Goal: Task Accomplishment & Management: Complete application form

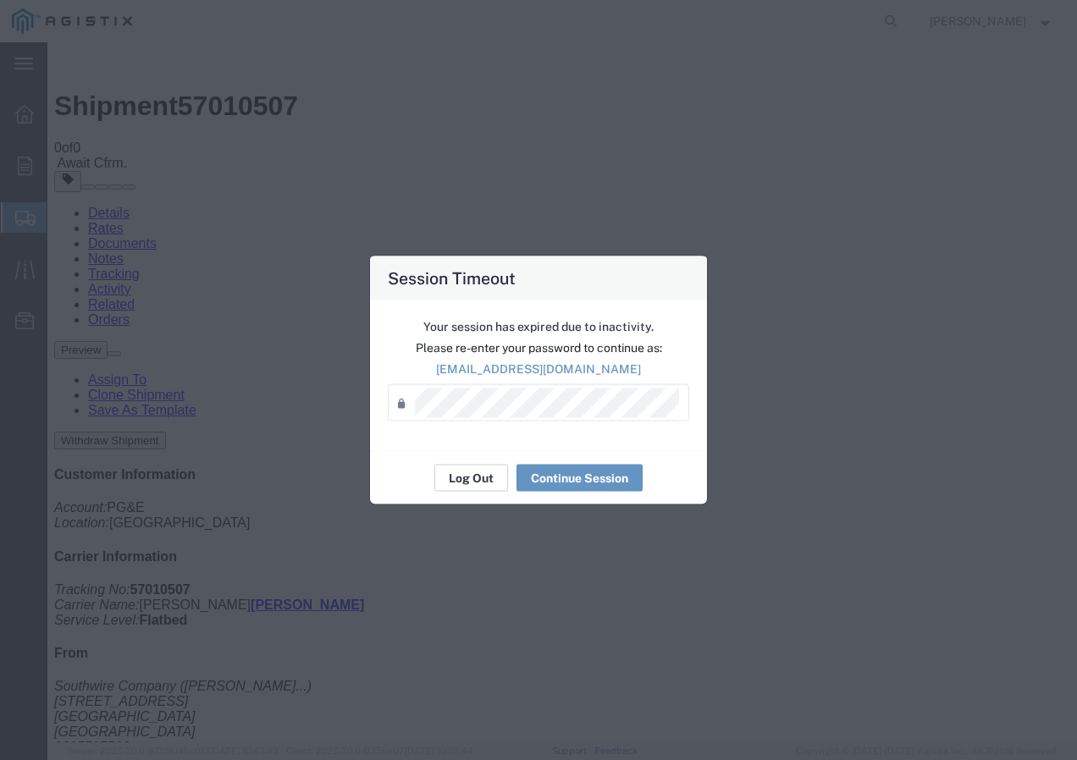
click at [458, 476] on button "Log Out" at bounding box center [471, 478] width 74 height 27
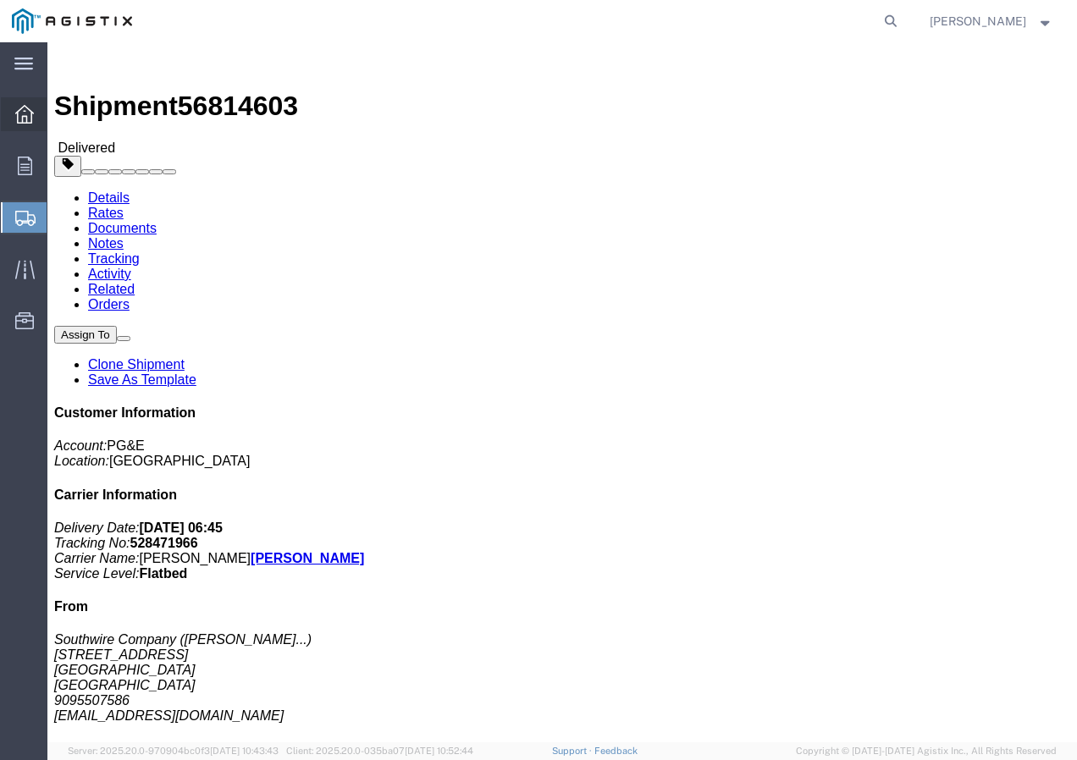
click at [15, 114] on icon at bounding box center [24, 114] width 19 height 19
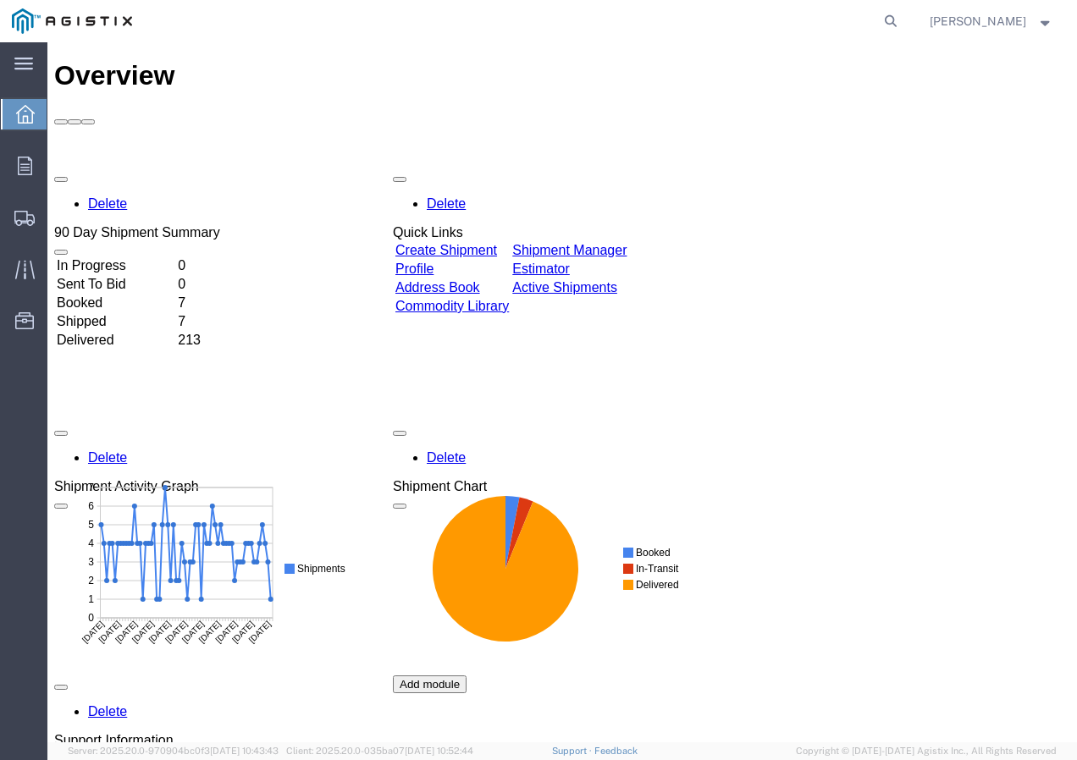
click at [492, 243] on link "Create Shipment" at bounding box center [446, 250] width 102 height 14
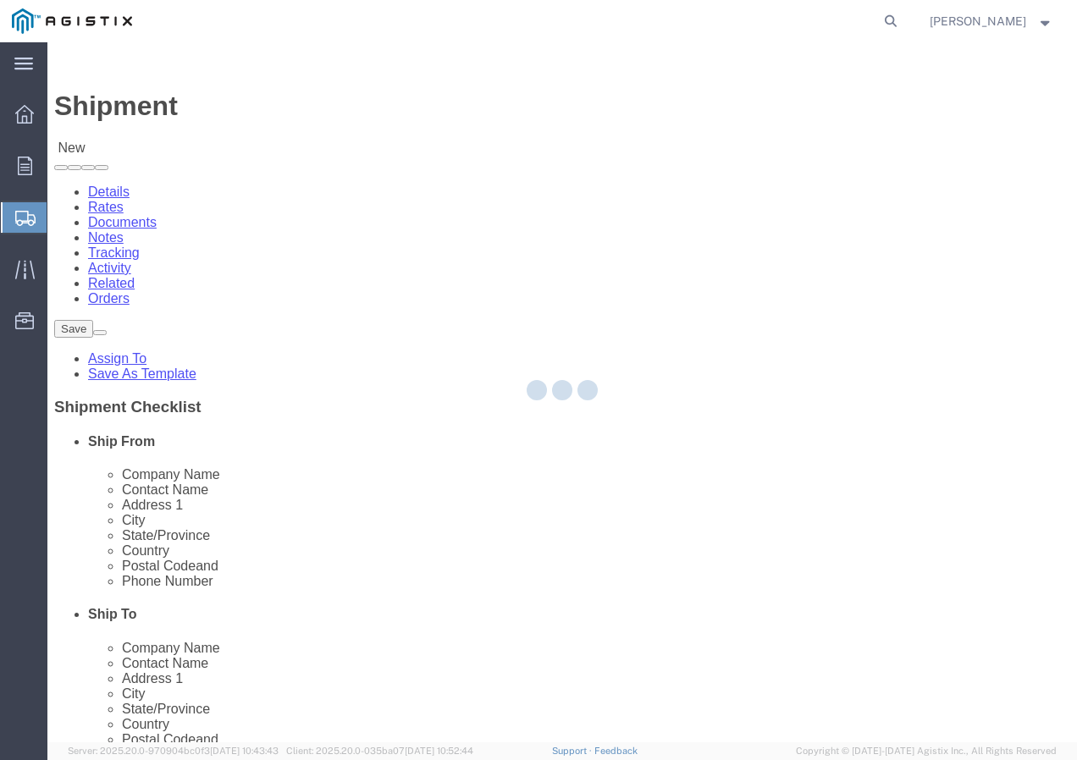
select select
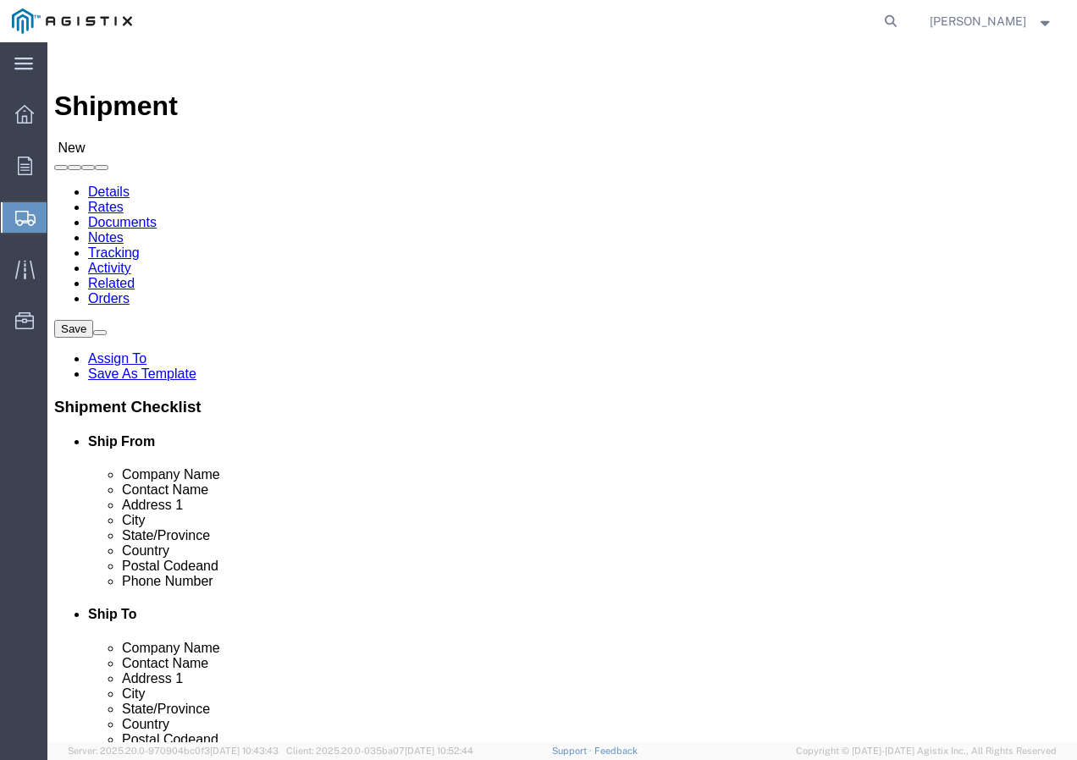
click select "Select PG&E Southwire Company"
select select "9596"
click select "Select PG&E Southwire Company"
select select "PURCHORD"
select select
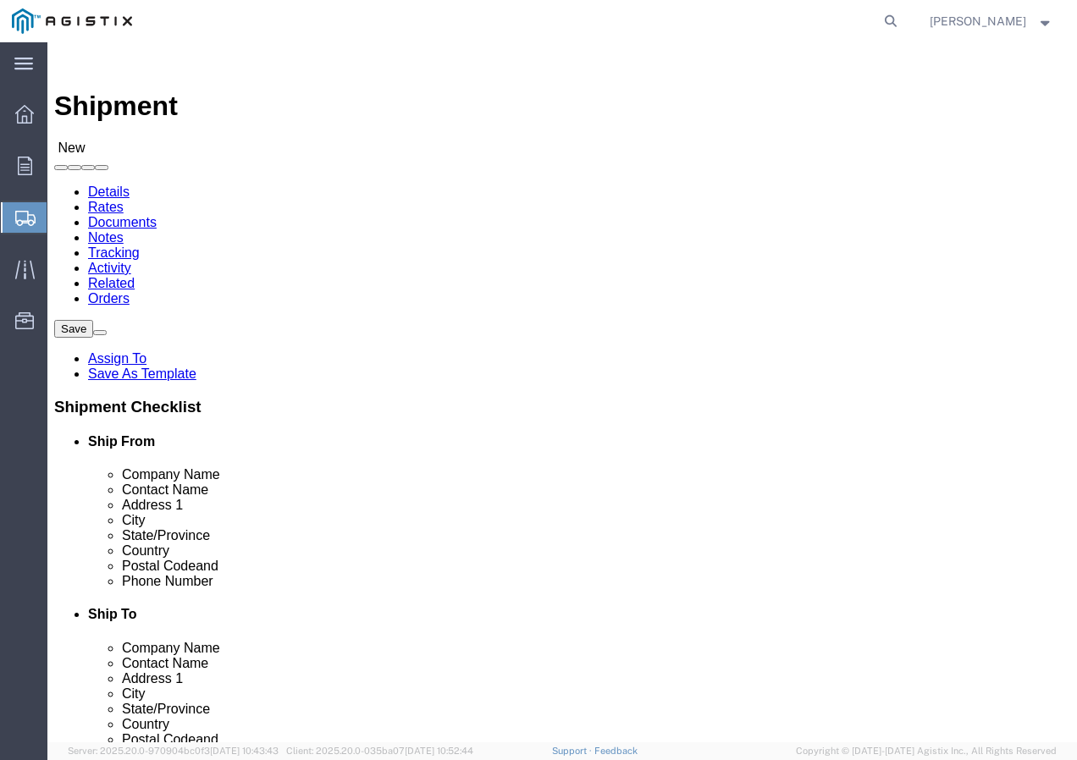
select select
select select "MYPROFILE"
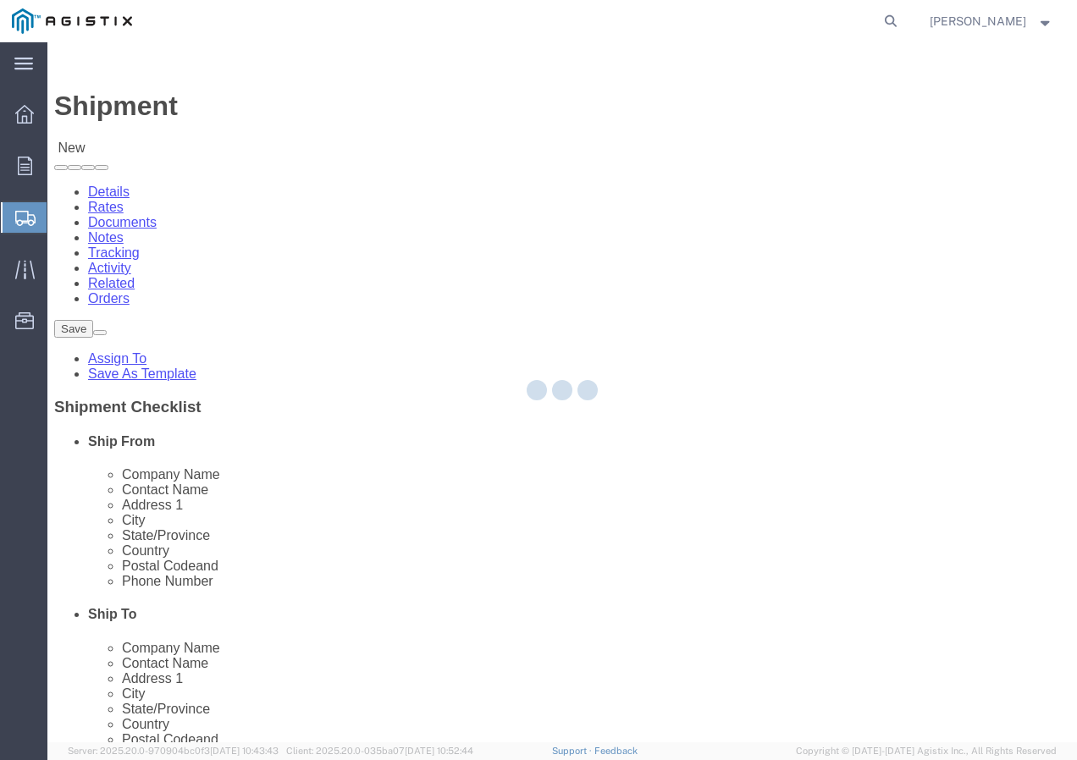
type input "Southwire Company"
type input "[PERSON_NAME]"
type input "[STREET_ADDRESS]"
type input "Fontana"
type input "92337"
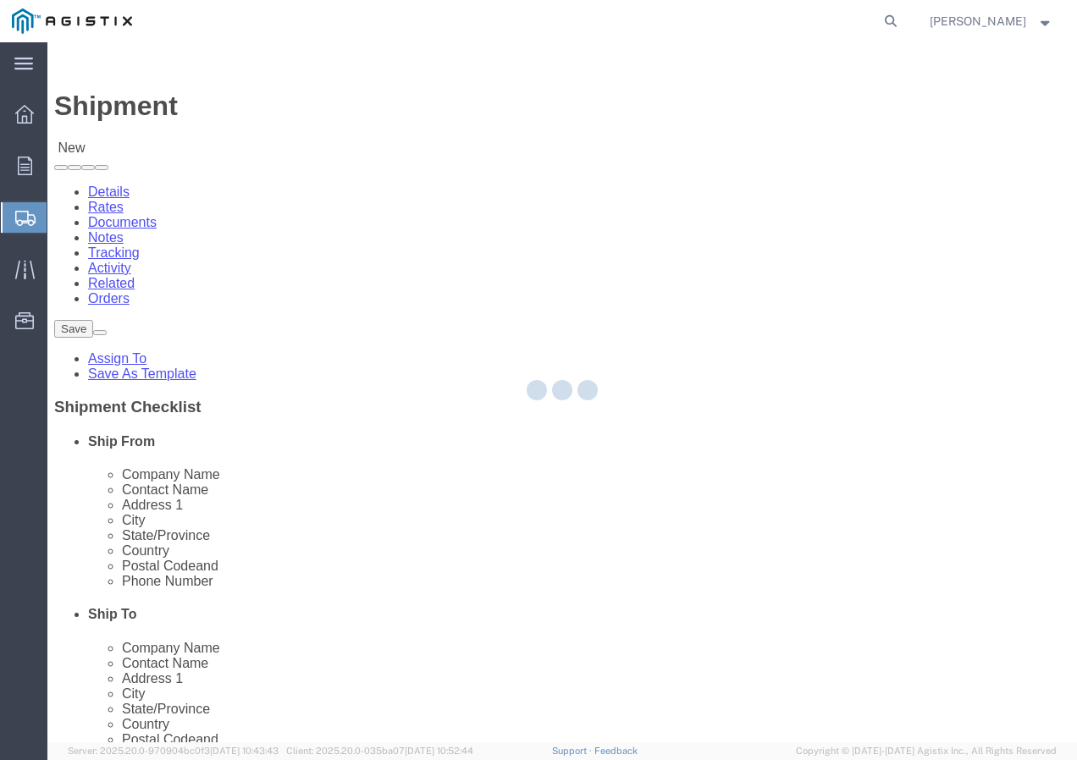
type input "9095507586"
type input "[EMAIL_ADDRESS][DOMAIN_NAME]"
checkbox input "true"
select select "CA"
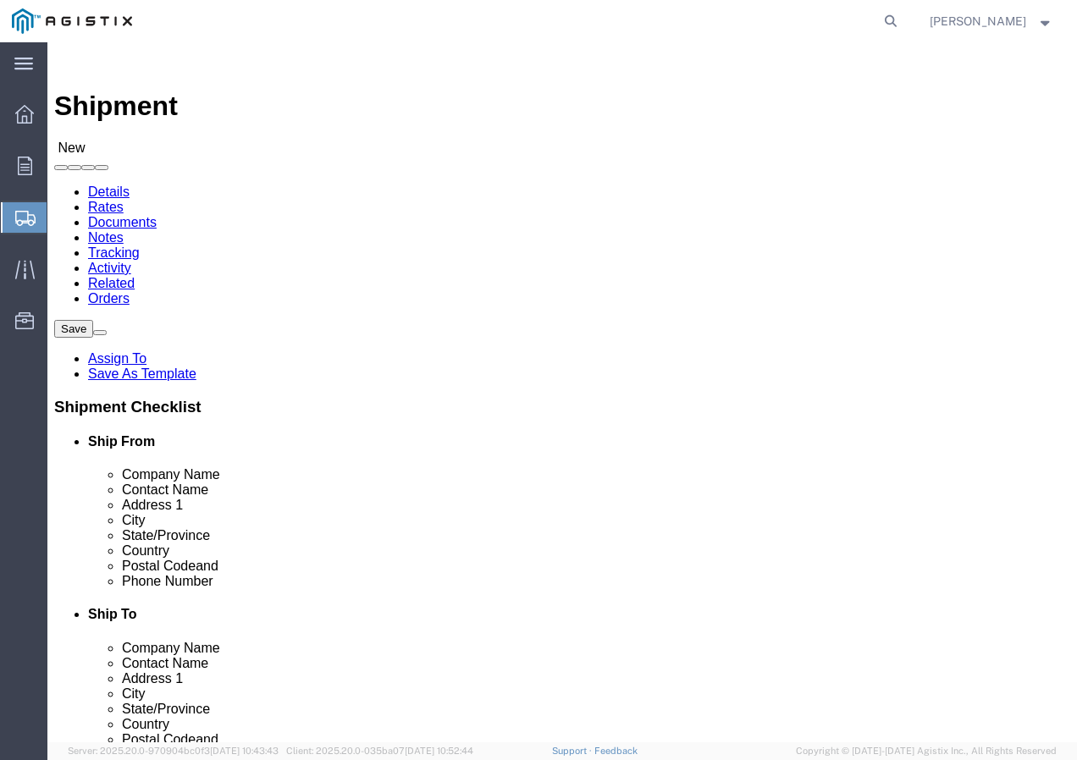
click select "Select All Others [GEOGRAPHIC_DATA] [GEOGRAPHIC_DATA] [GEOGRAPHIC_DATA] [GEOGRA…"
select select "19745"
click select "Select All Others [GEOGRAPHIC_DATA] [GEOGRAPHIC_DATA] [GEOGRAPHIC_DATA] [GEOGRA…"
click span
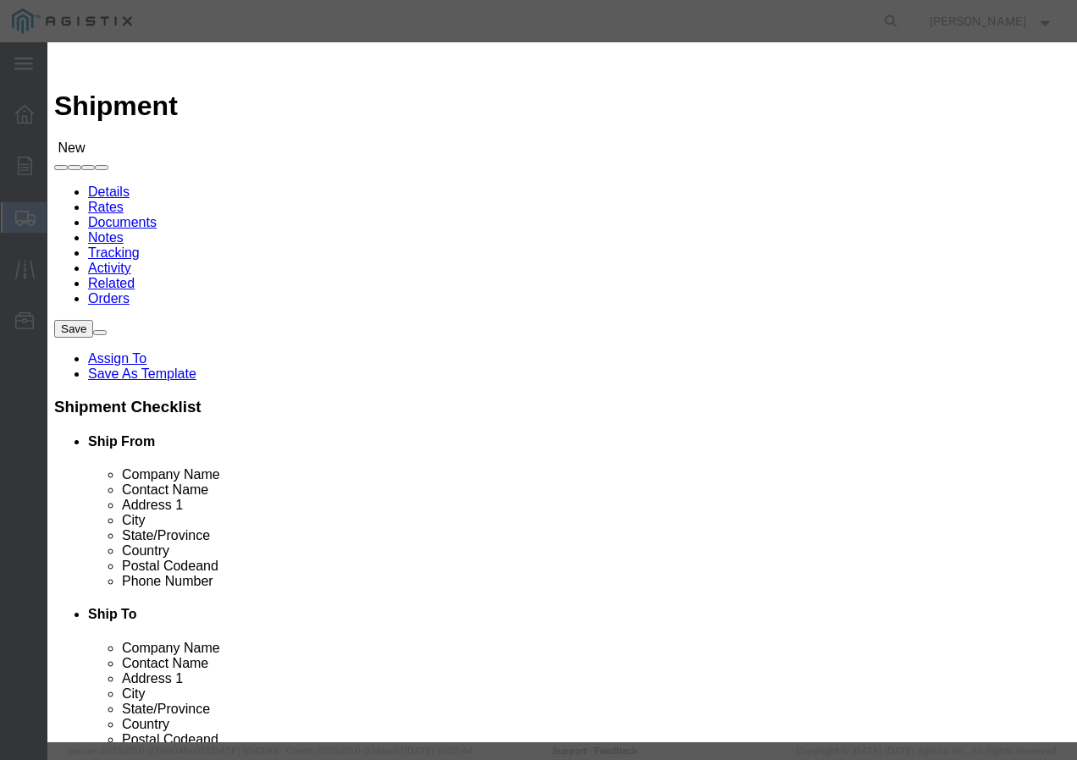
click select "Search by Address Book Name City Company Name Contact Name Country CustomerAlia…"
select select "city"
click select "Search by Address Book Name City Company Name Contact Name Country CustomerAlia…"
click input "text"
type input "[GEOGRAPHIC_DATA]"
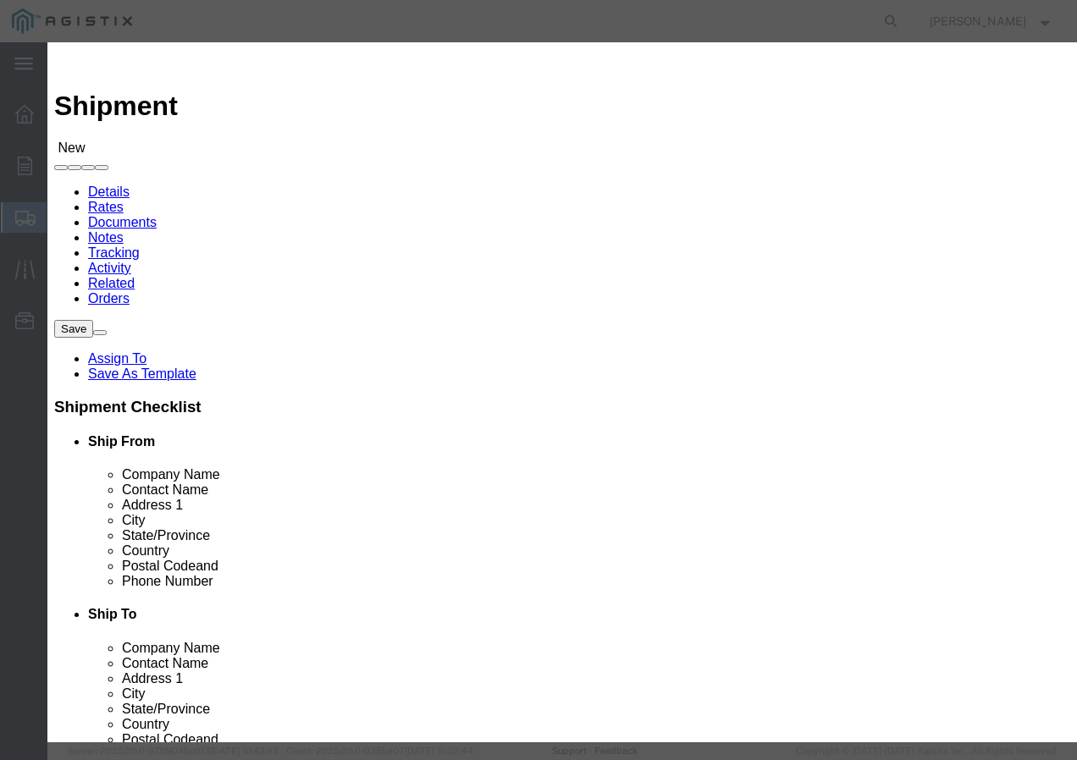
click button "button"
click button "Select"
select select
type input "PG&E"
type input "[STREET_ADDRESS]"
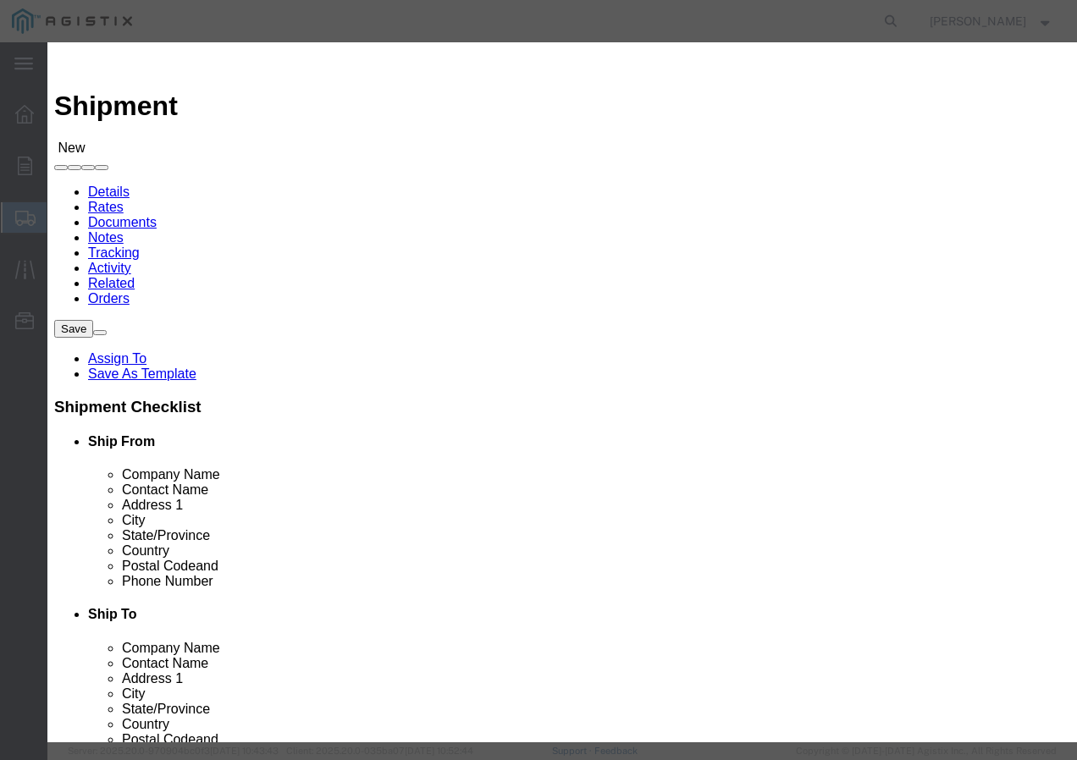
type input "[GEOGRAPHIC_DATA]"
type input "93725-1098"
select select "CA"
click button "Close"
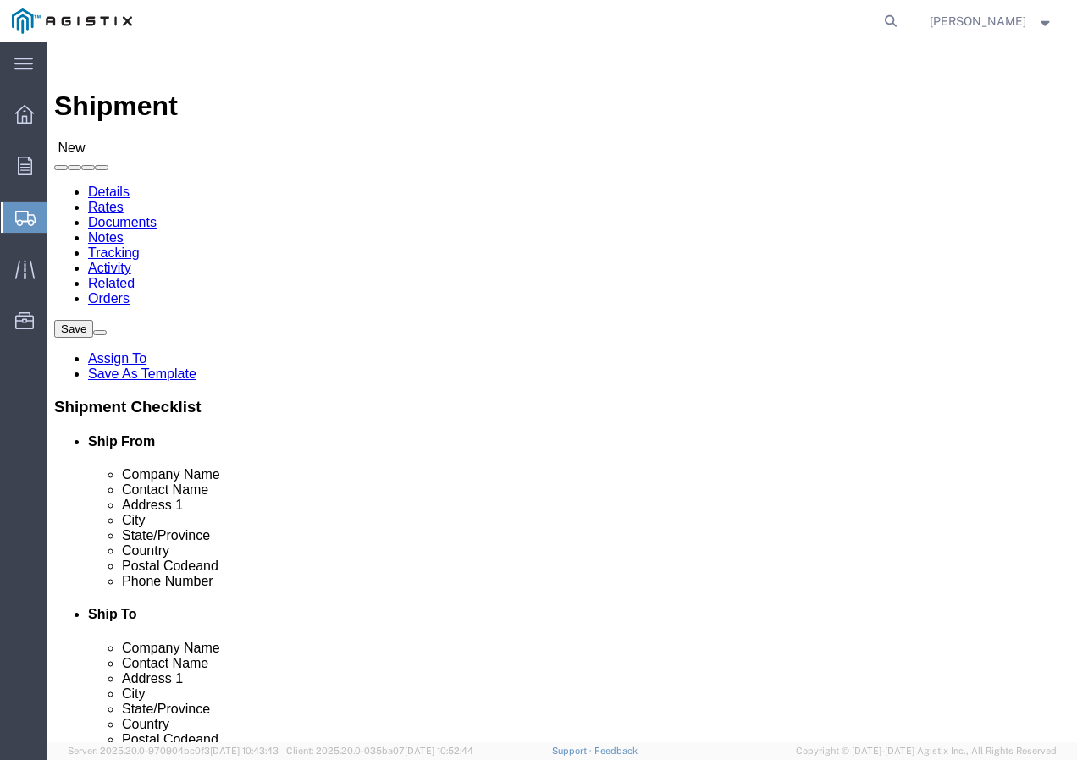
click input "text"
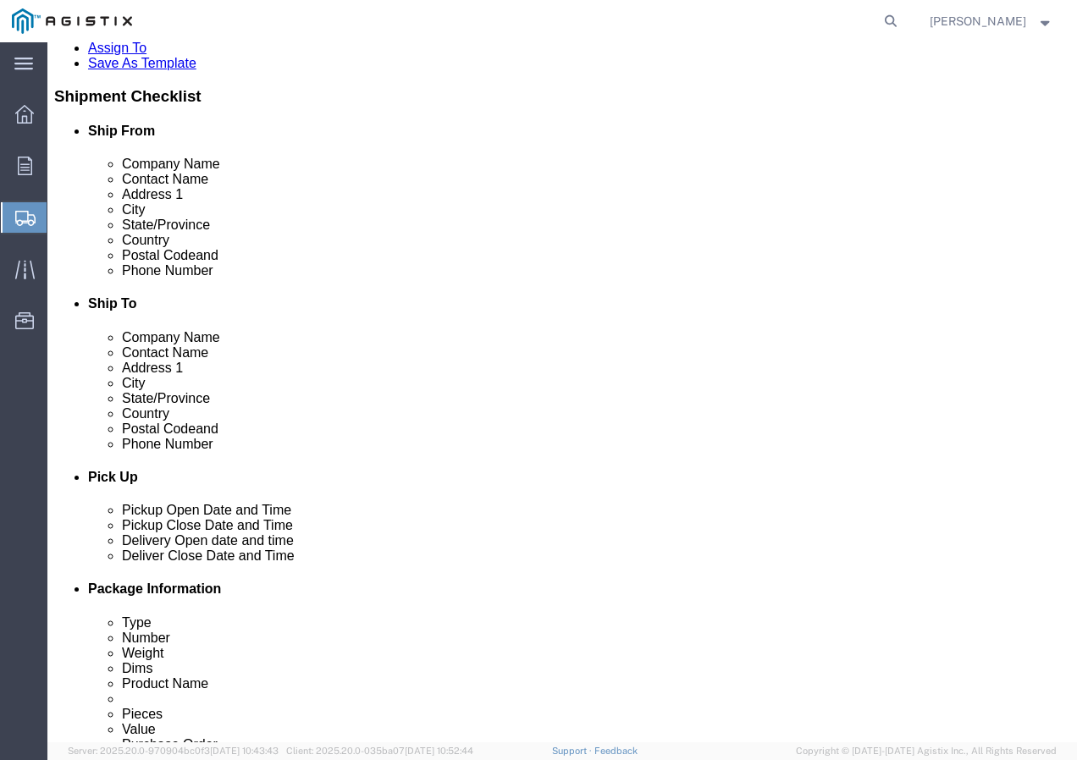
scroll to position [339, 0]
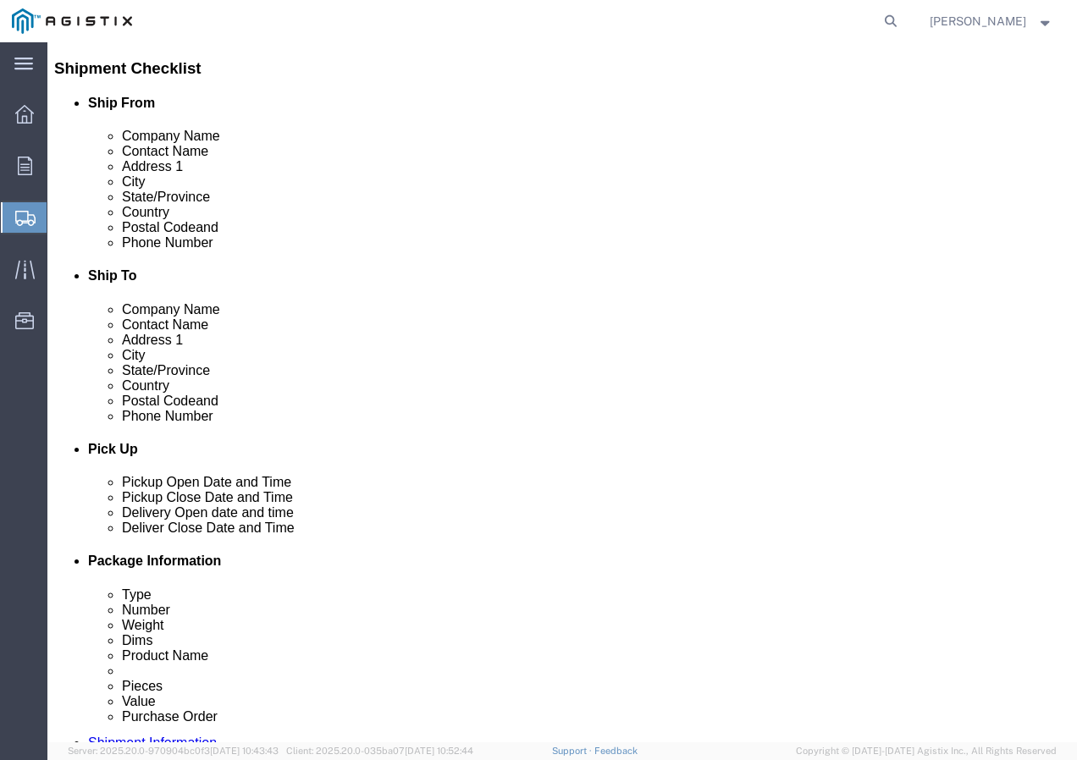
type input "Receiving Department"
click input "text"
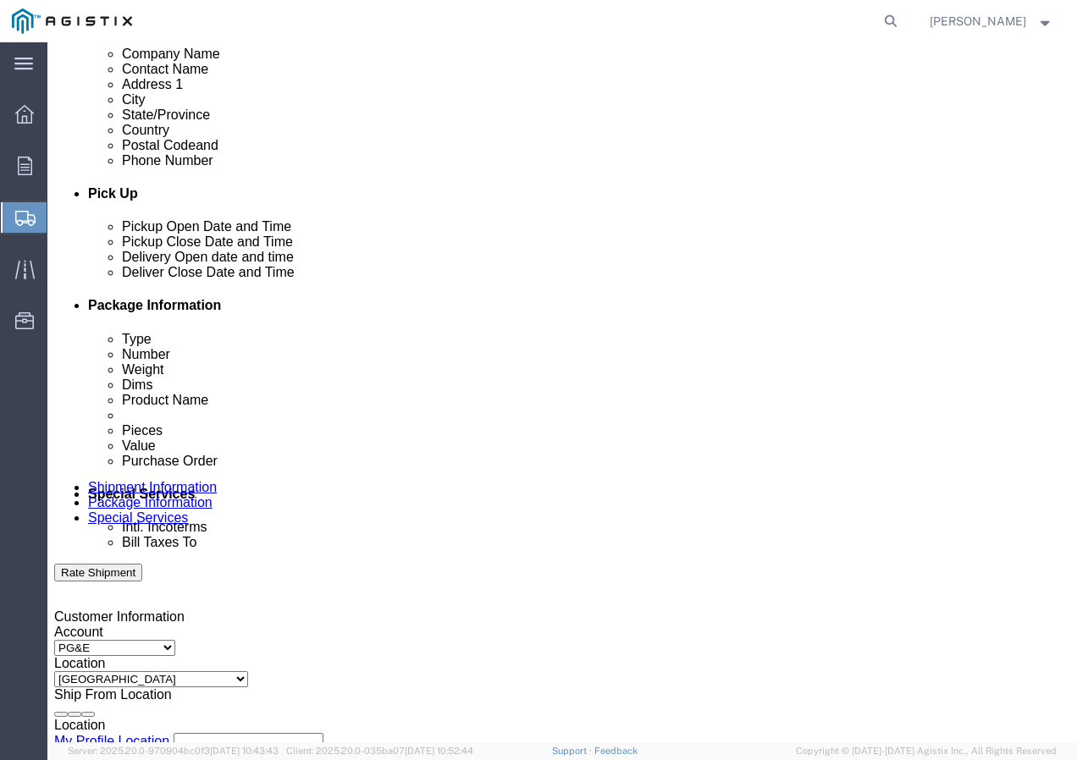
scroll to position [677, 0]
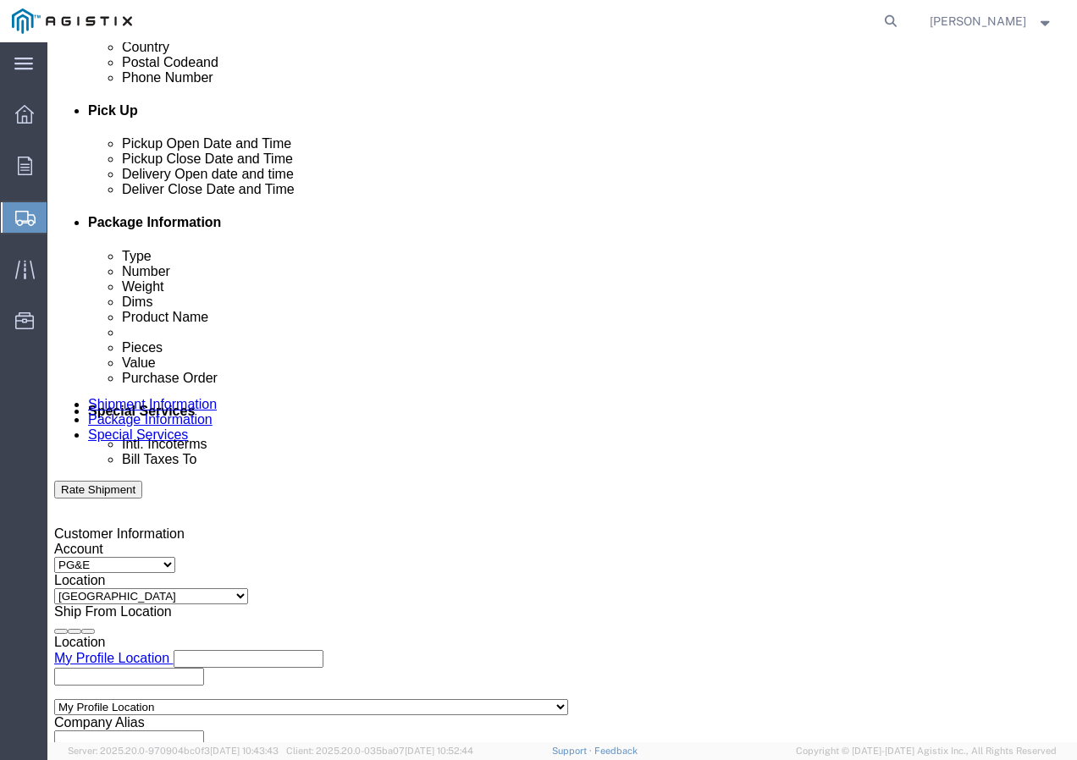
type input "8007567243"
click div "[DATE] 2:00 PM"
click input "2:00 PM"
type input "2:30 PM"
click button "Apply"
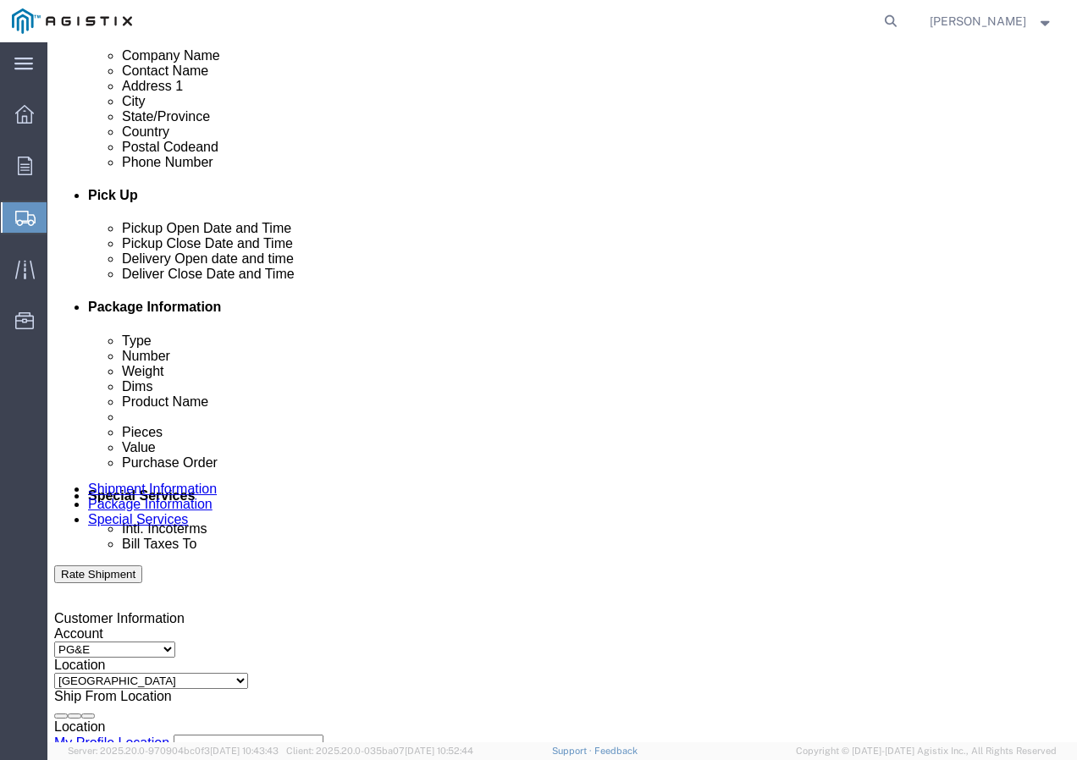
click div
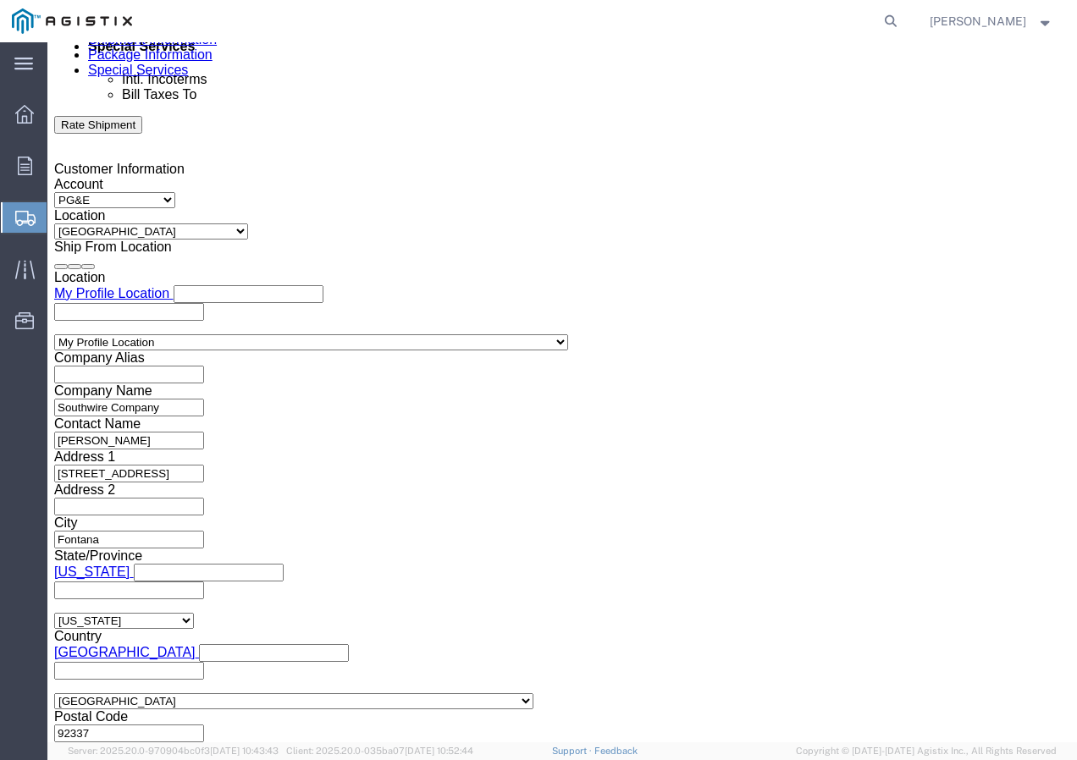
click button "Apply"
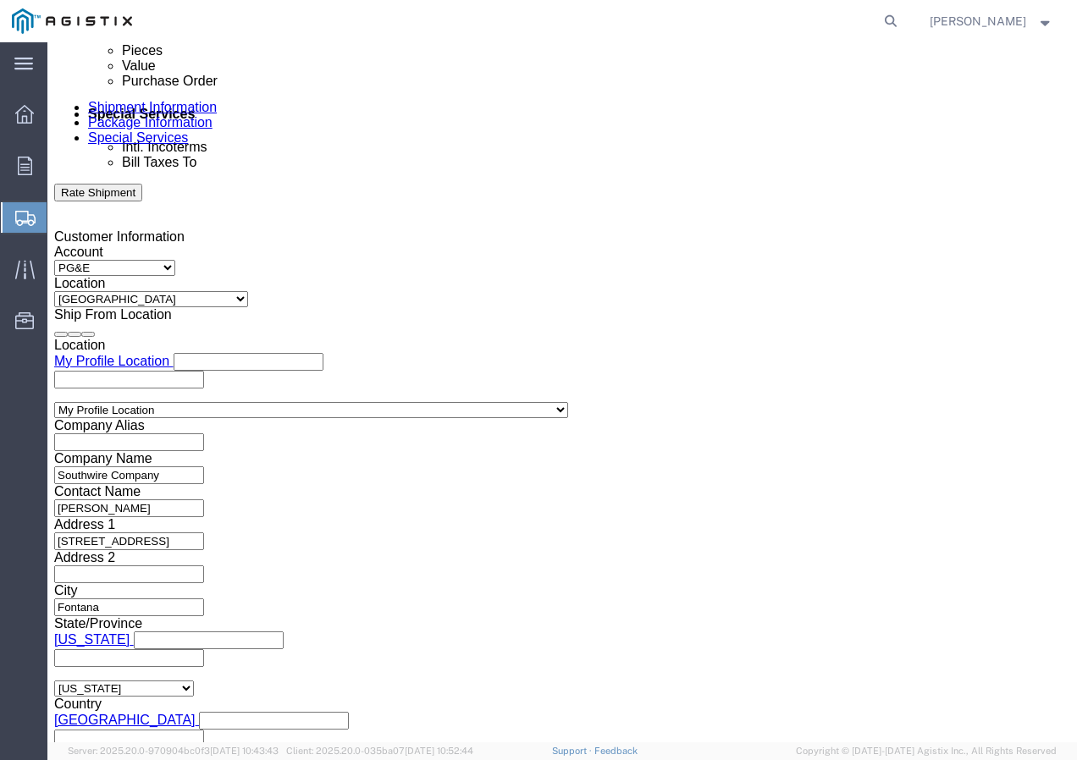
scroll to position [873, 0]
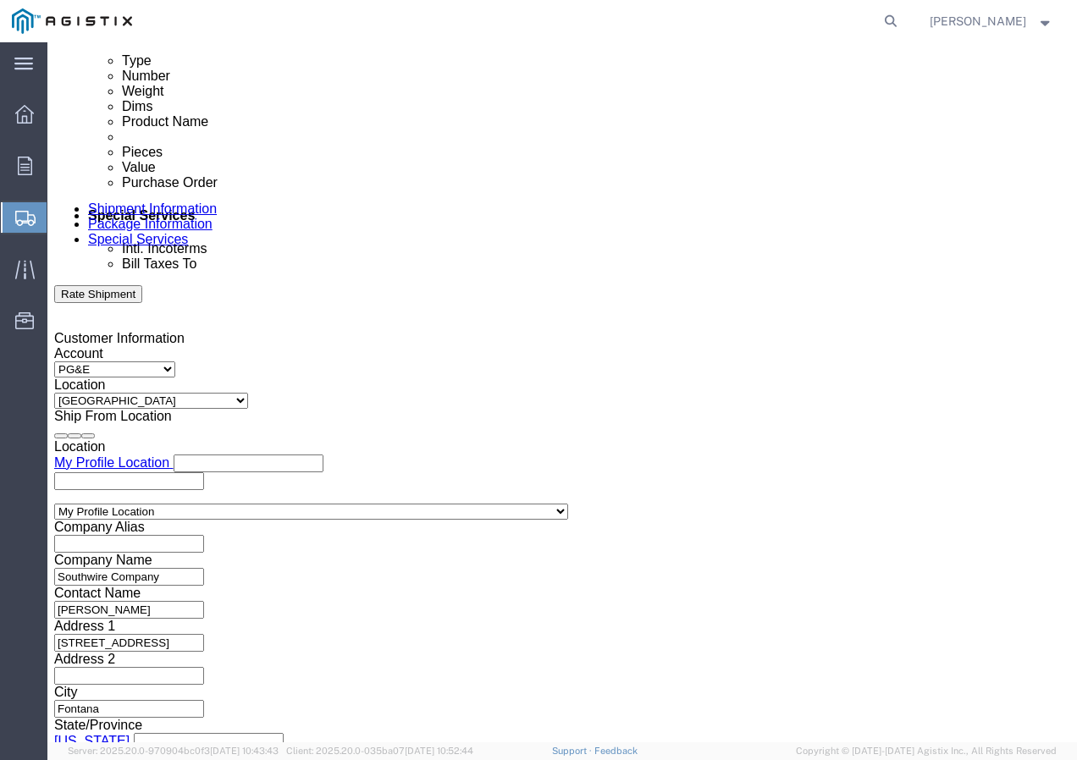
click div
click button "Apply"
click input "text"
paste input "3501418900"
type input "3501418900"
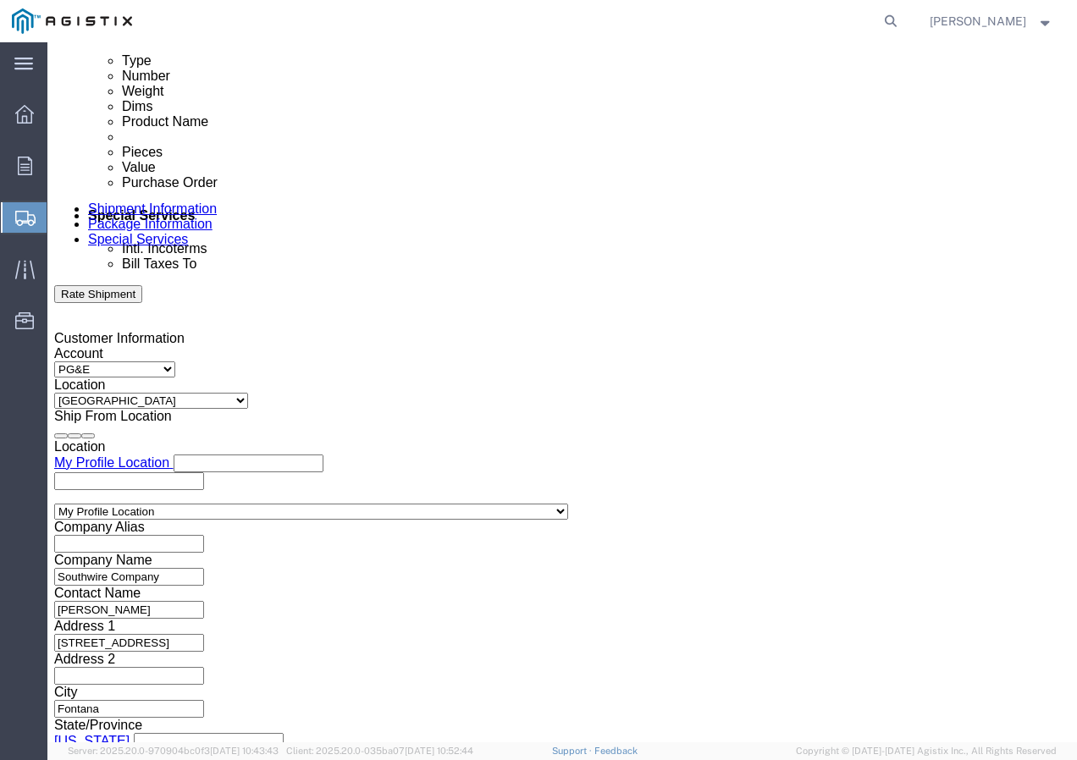
click select "Select Account Type Activity ID Airline Appointment Number ASN Batch Request # …"
select select "SHIPMENTIDNUM"
click select "Select Account Type Activity ID Airline Appointment Number ASN Batch Request # …"
drag, startPoint x: 427, startPoint y: 456, endPoint x: 437, endPoint y: 453, distance: 10.7
click input "text"
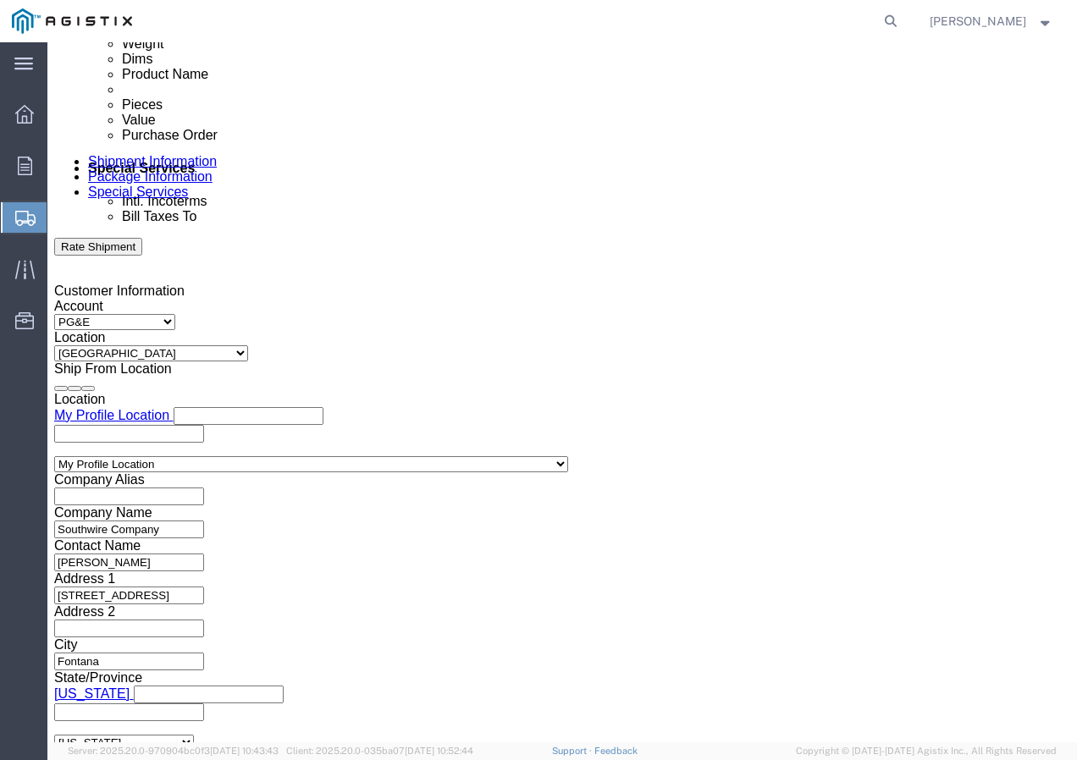
scroll to position [957, 0]
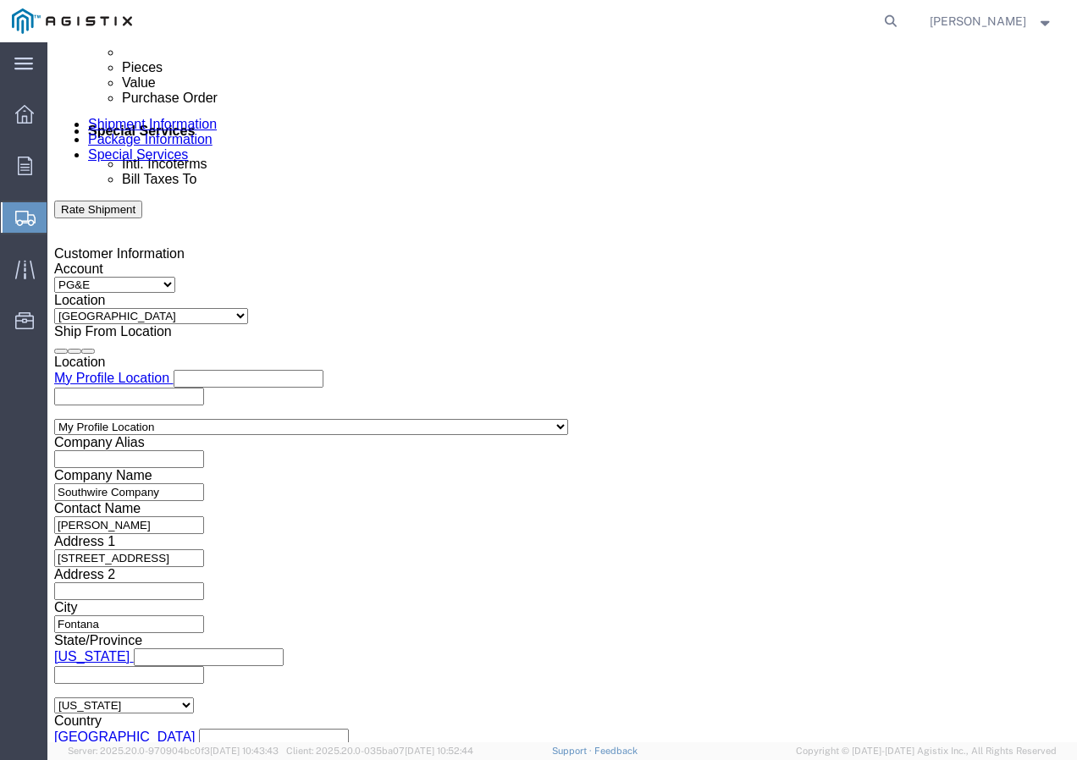
type input "7550378"
click select "Select Air Less than Truckload Multi-Leg Ocean Freight Rail Small Parcel Truckl…"
select select "TL"
click select "Select Air Less than Truckload Multi-Leg Ocean Freight Rail Small Parcel Truckl…"
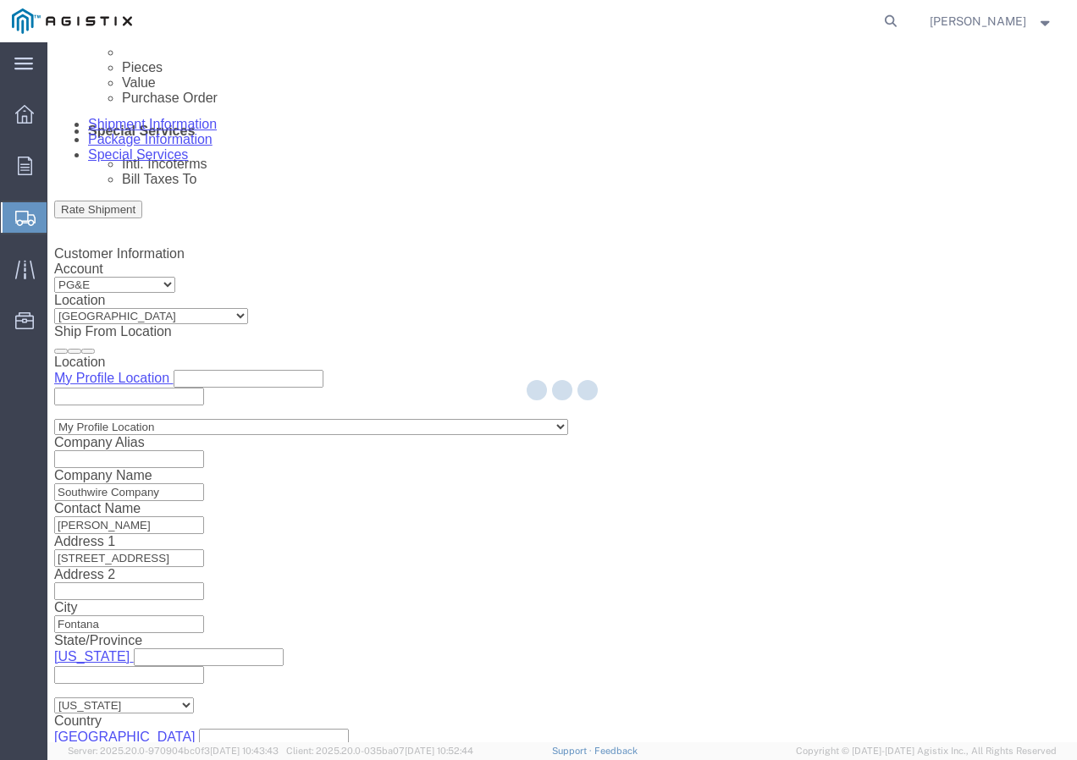
select select
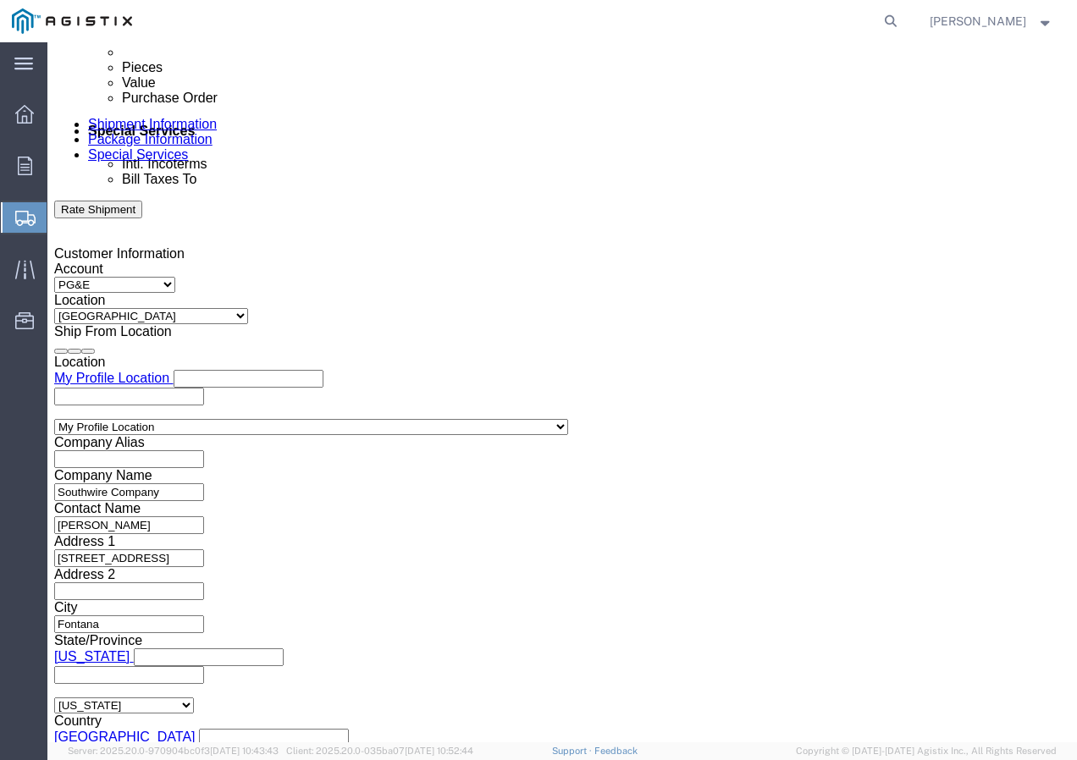
click select "Select 1-Ton (PSS) 10 Wheel 10 Yard Dump Truck 20 Yard Dump Truck Bobtail Botto…"
select select "FLBD"
click select "Select 1-Ton (PSS) 10 Wheel 10 Yard Dump Truck 20 Yard Dump Truck Bobtail Botto…"
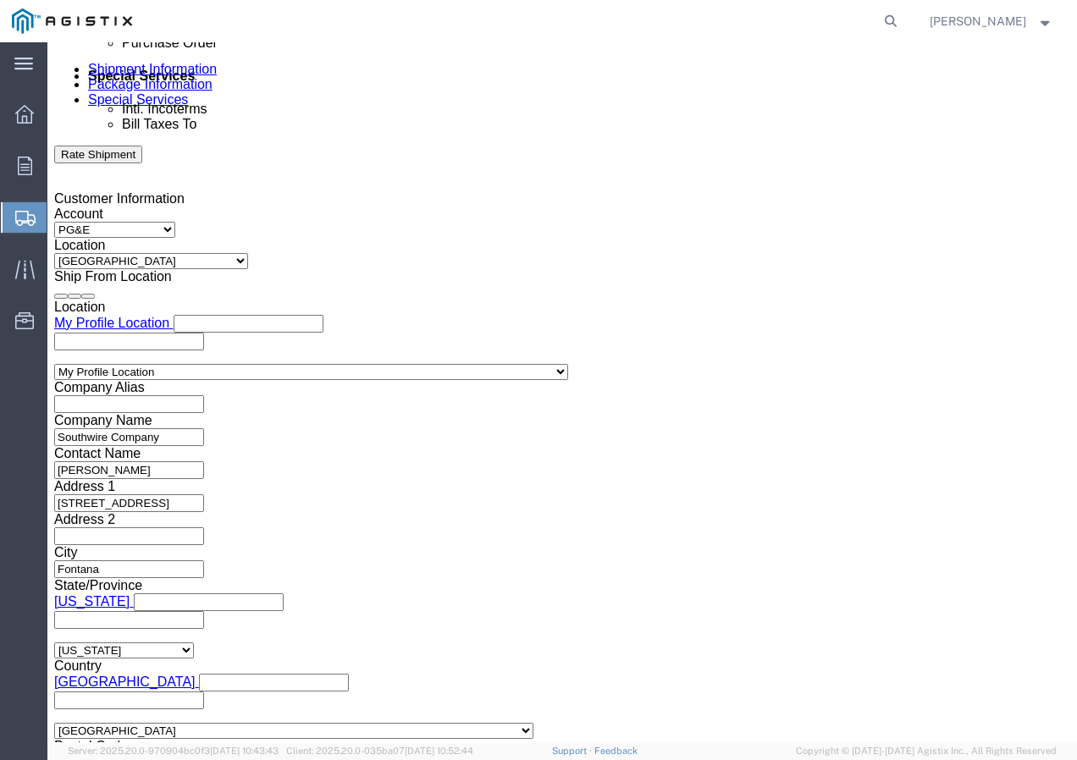
scroll to position [1042, 0]
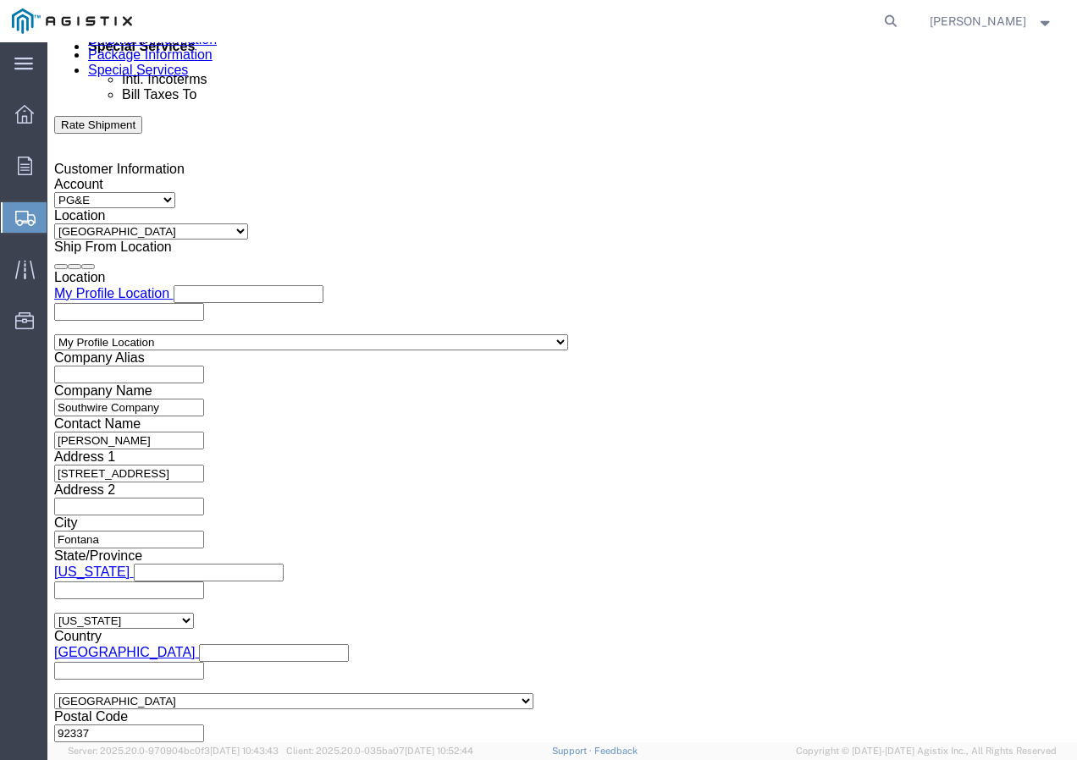
click button "Continue"
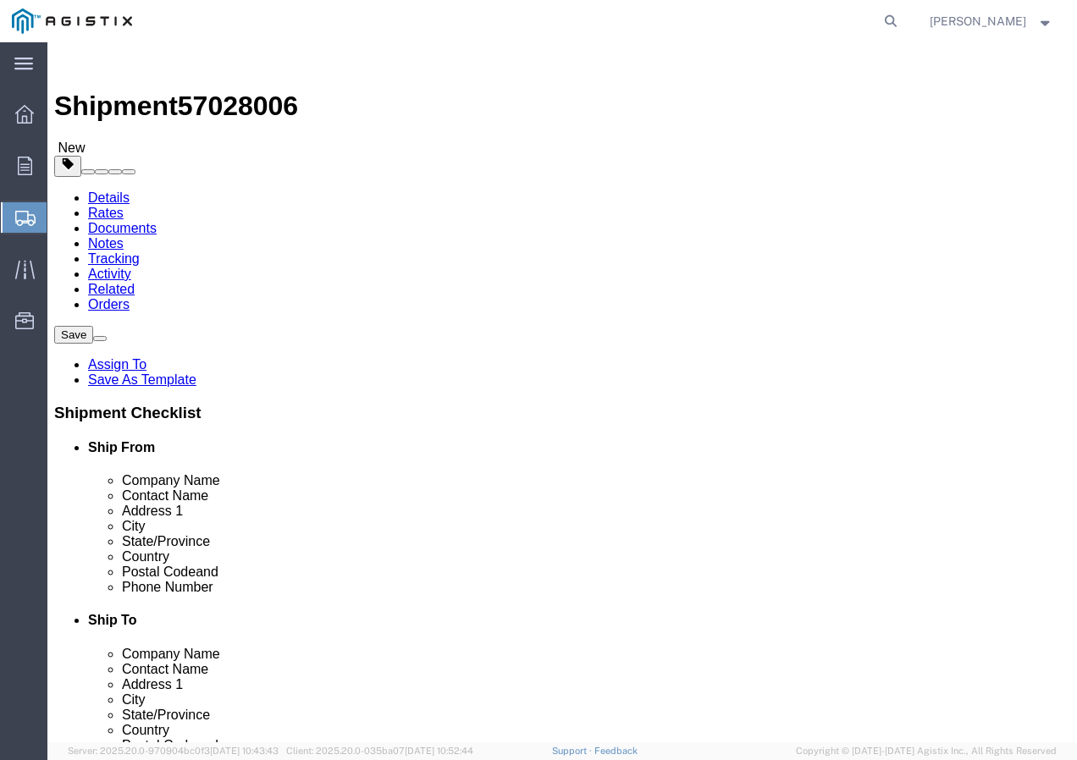
click select "Select Bulk Bundle(s) Cardboard Box(es) Carton(s) Crate(s) Drum(s) (Fiberboard)…"
select select "YRPK"
click select "Select Bulk Bundle(s) Cardboard Box(es) Carton(s) Crate(s) Drum(s) (Fiberboard)…"
click input "text"
type input "50"
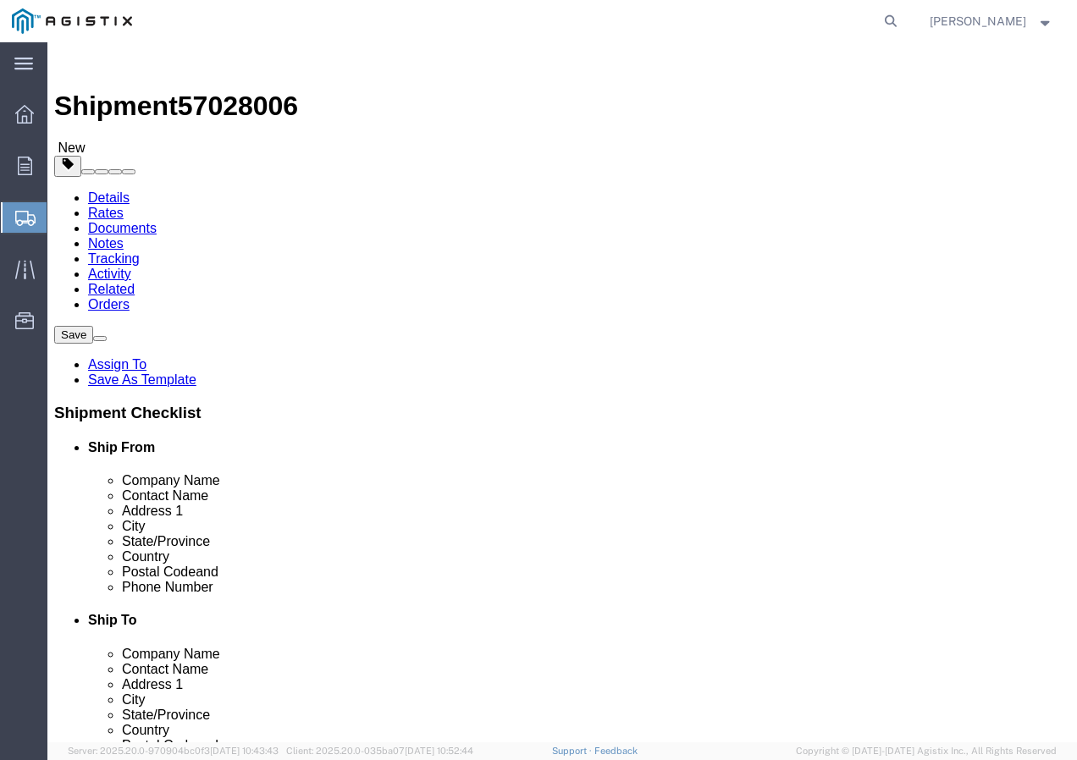
type input "50"
drag, startPoint x: 186, startPoint y: 425, endPoint x: 135, endPoint y: 417, distance: 52.2
click div "Weight 0.00 Select kgs lbs Ship. t°"
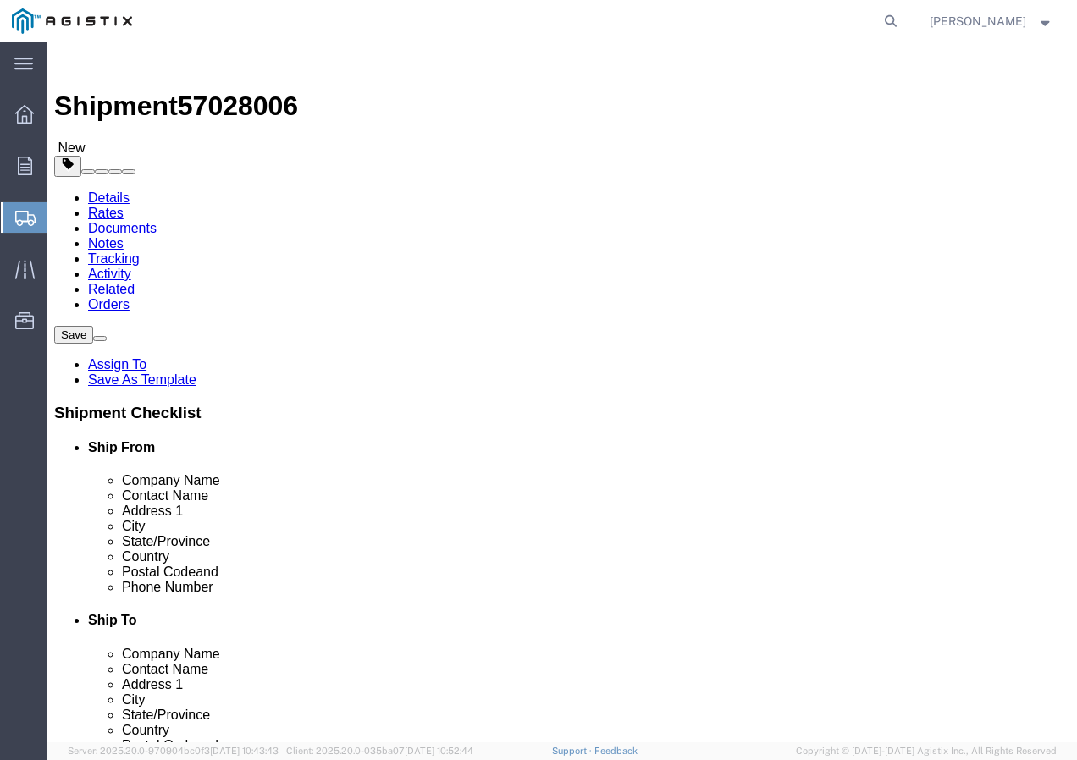
type input "19000"
click link "Add Content"
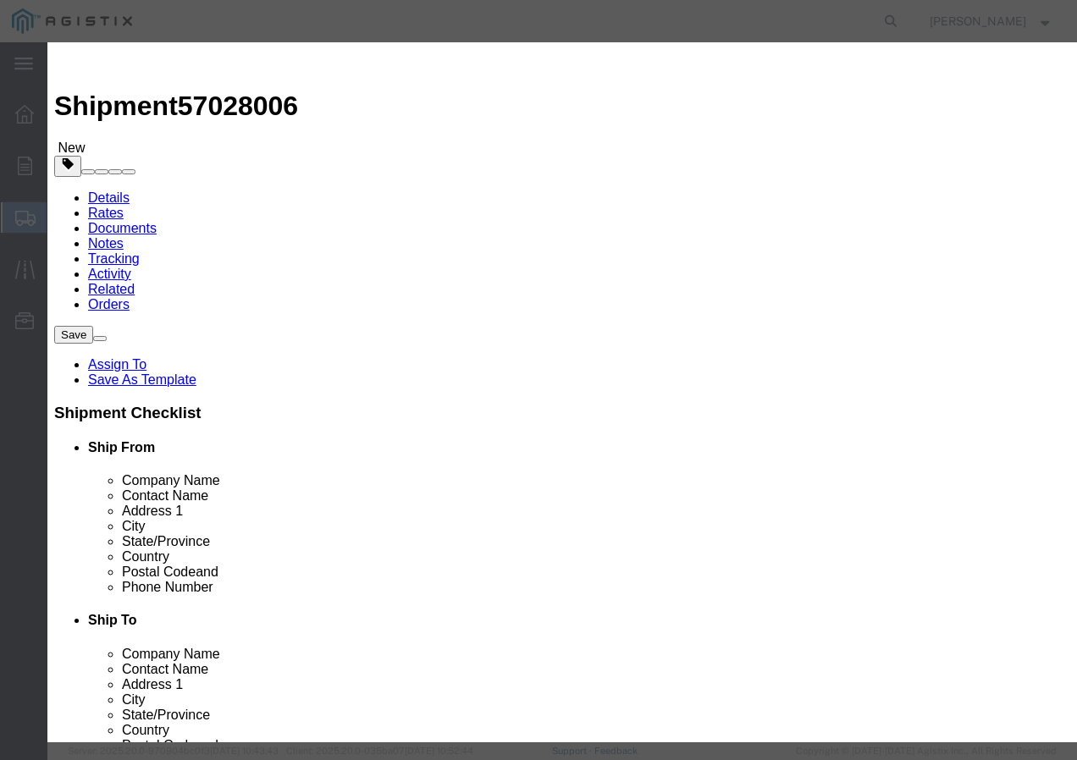
click input "text"
paste input "ACSR 2-7/1 SPARATE + 600pR"
type input "ACSR 2-7/1 SPARATE + 600pR"
click input "0"
type input "23"
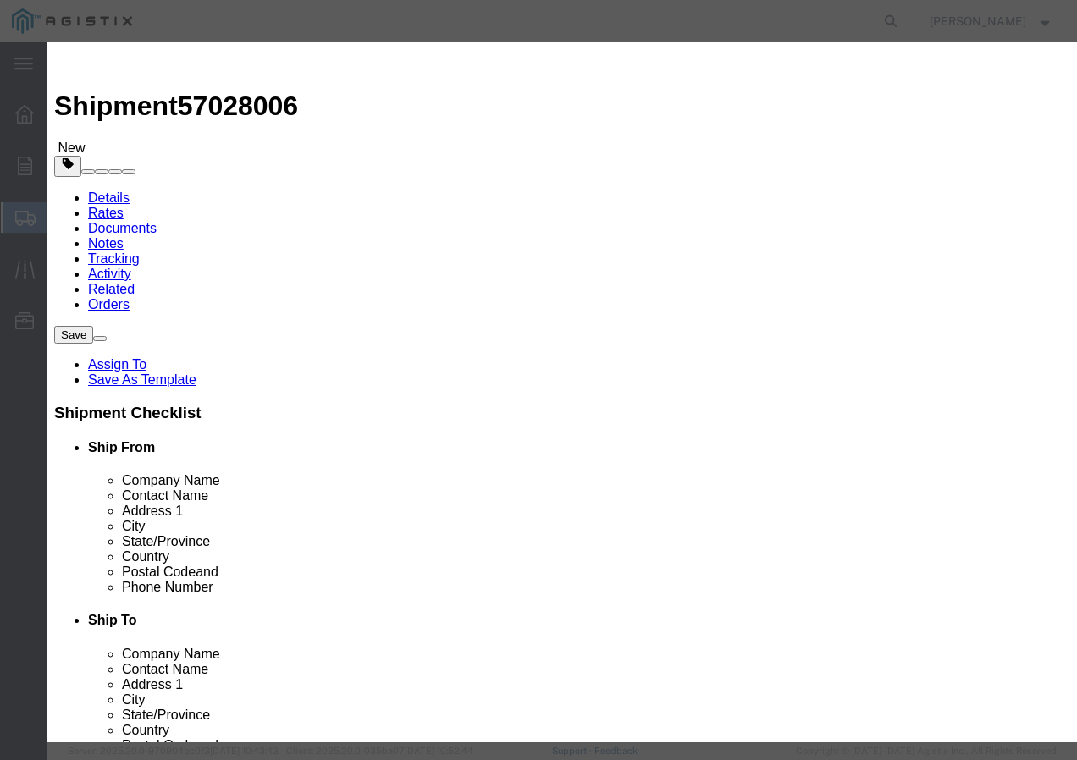
click input "text"
type input "1"
click select "Select 50 55 60 65 70 85 92.5 100 125 175 250 300 400"
select select "100"
drag, startPoint x: 232, startPoint y: 226, endPoint x: 238, endPoint y: 238, distance: 13.3
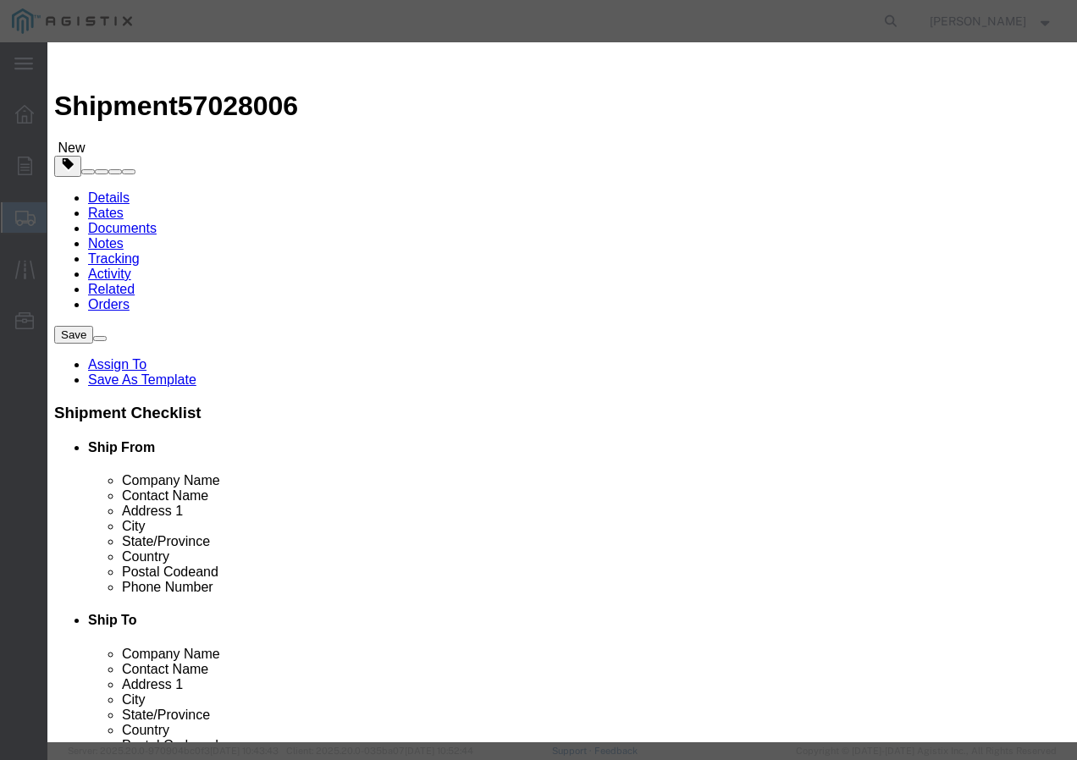
click select "Select 50 55 60 65 70 85 92.5 100 125 175 250 300 400"
click button "Save & Add Another"
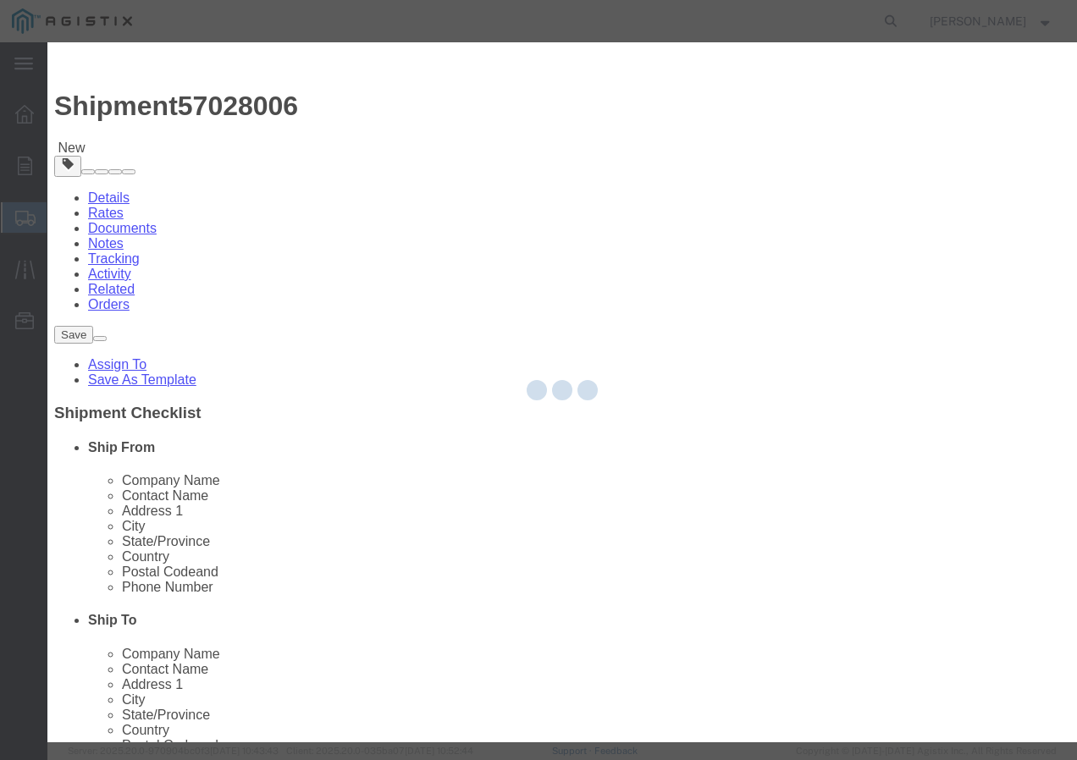
select select "EA"
select select
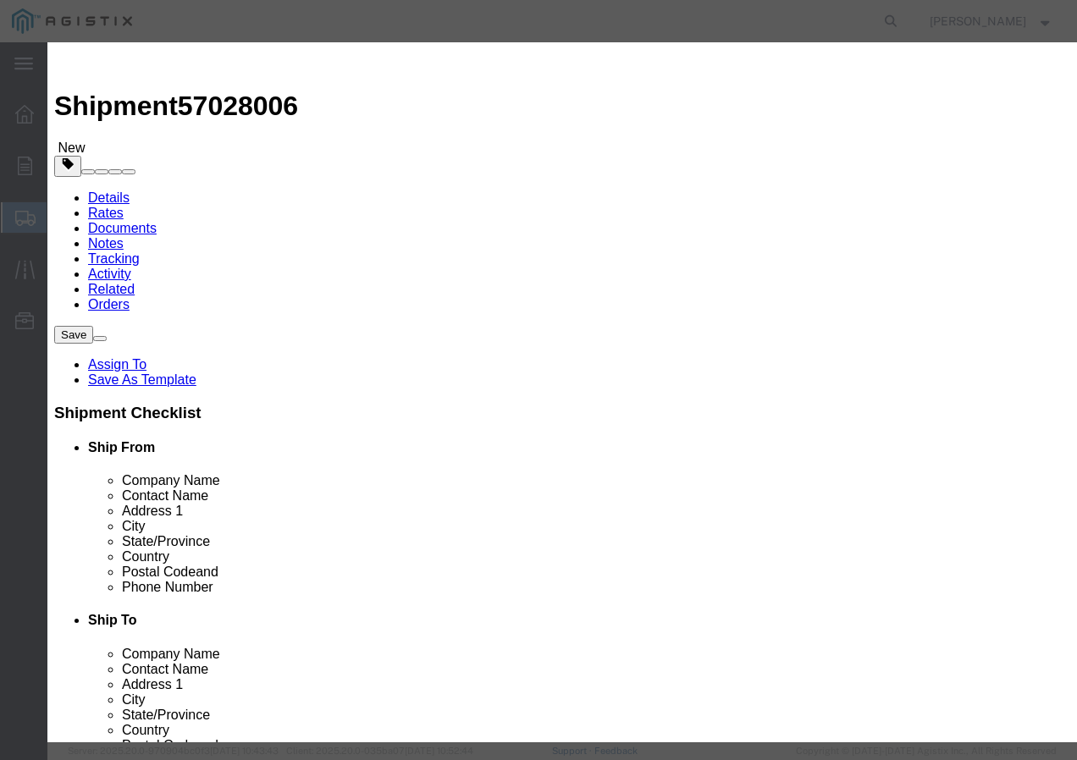
select select "USD"
click input "text"
paste input "600VUD TX 1000X3 AL /UL+ 1000R"
type input "600VUD TX 1000X3 AL /UL+ 1000R"
click input "text"
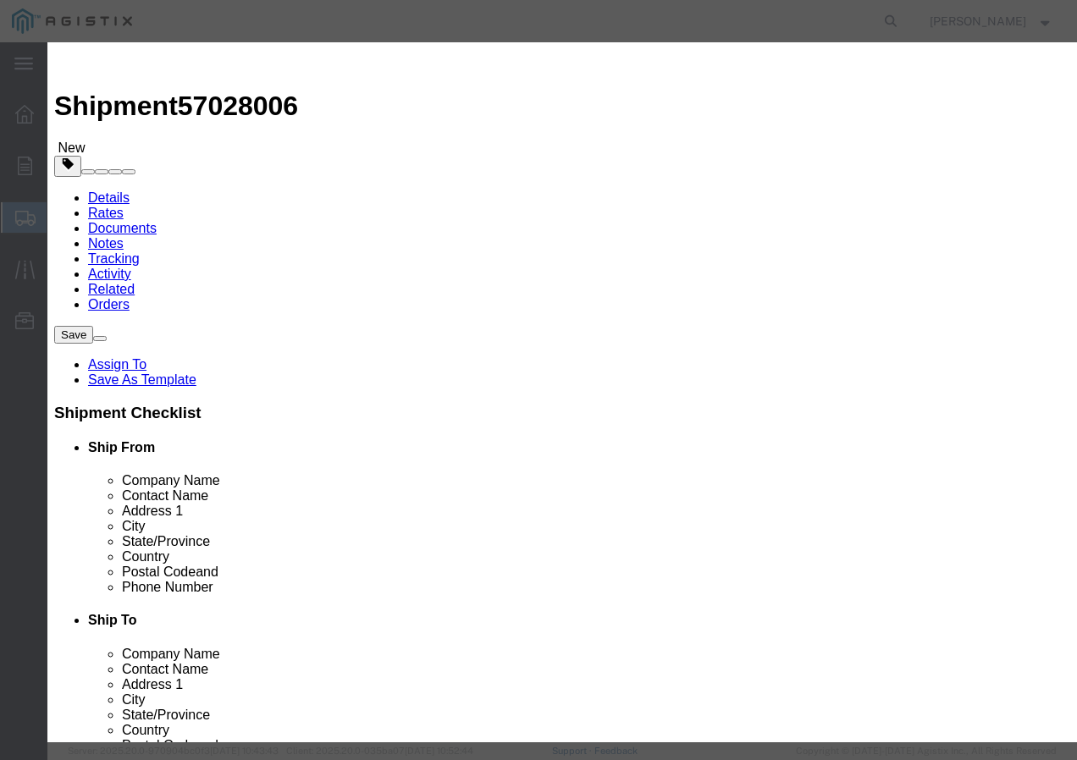
type input "1"
drag, startPoint x: 245, startPoint y: 194, endPoint x: 246, endPoint y: 206, distance: 11.9
click input "text"
type input "1"
click select "Select 50 55 60 65 70 85 92.5 100 125 175 250 300 400"
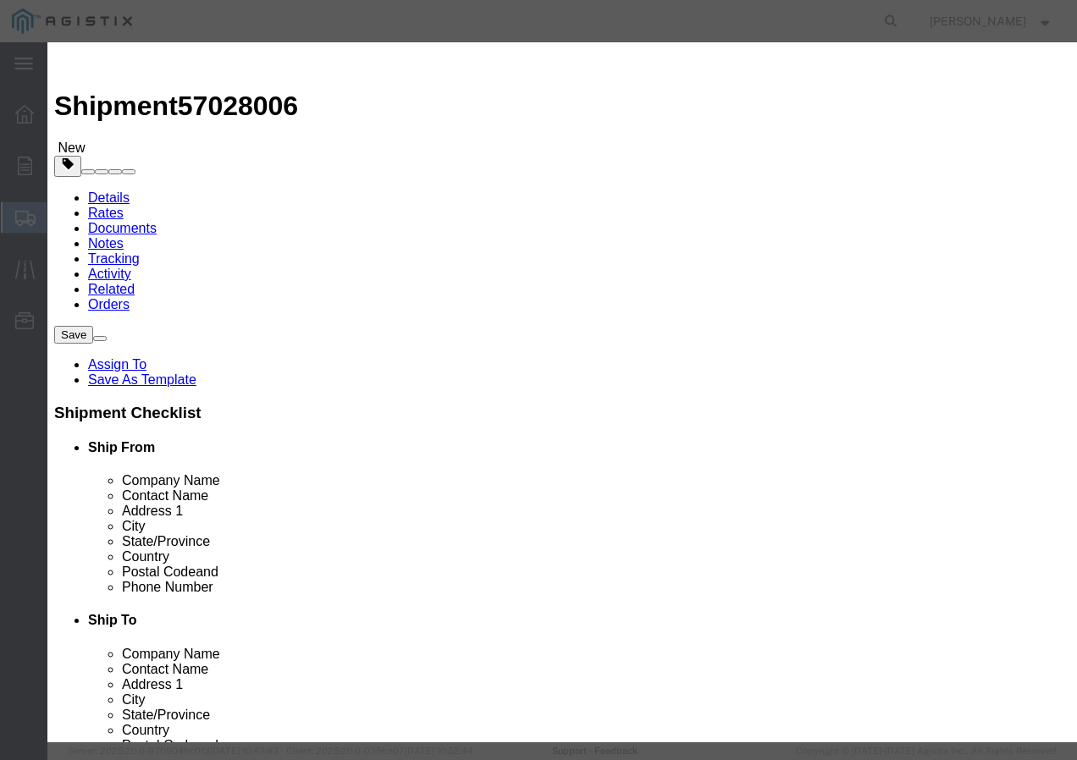
select select "100"
click select "Select 50 55 60 65 70 85 92.5 100 125 175 250 300 400"
click button "Save & Add Another"
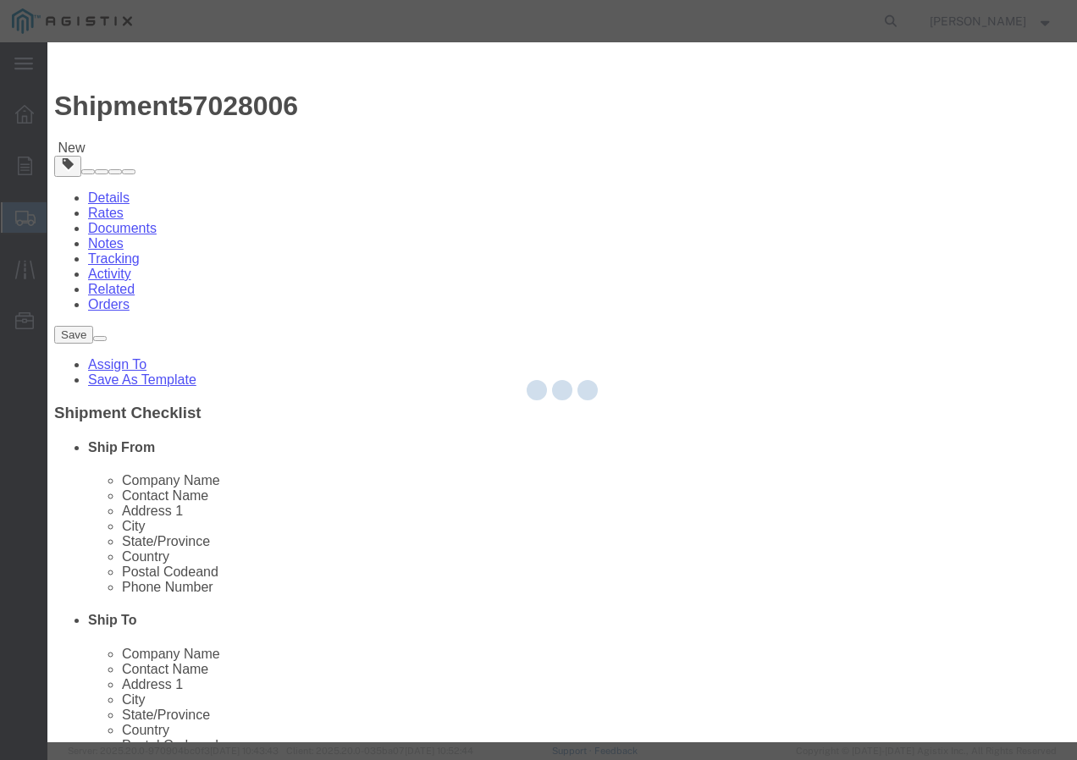
select select "EA"
select select
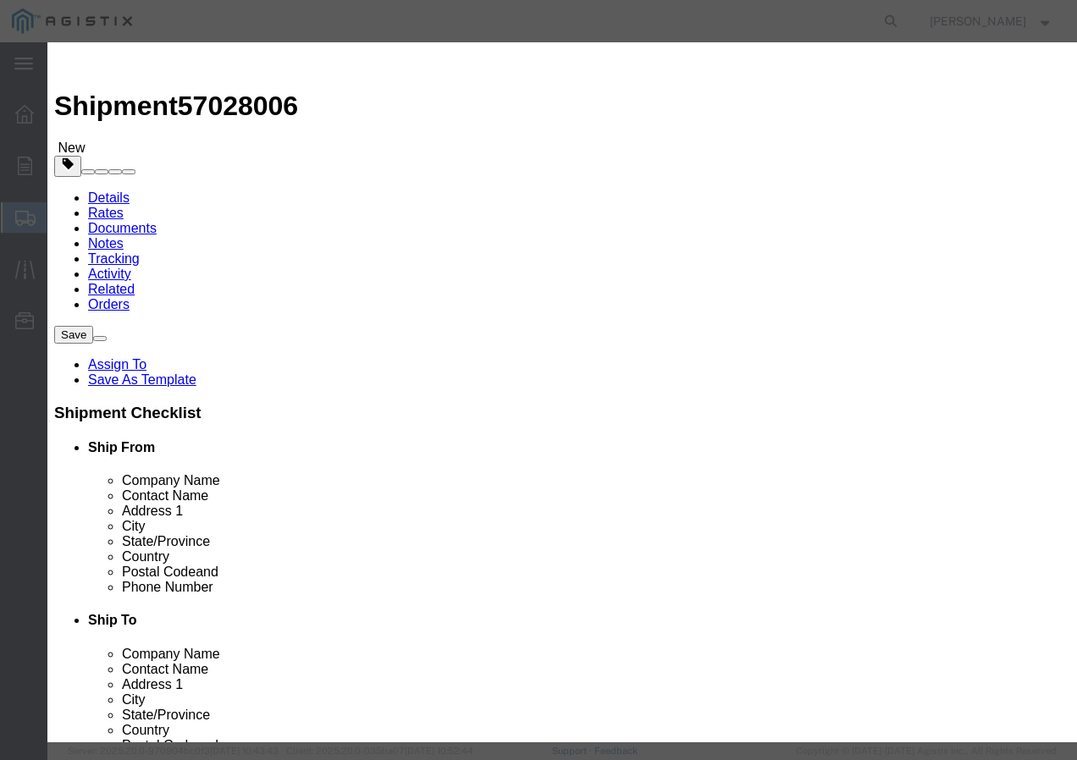
select select "USD"
click input "text"
paste input "600VUD TX/YES 1/0 Str Al BRENAU 2000R"
type input "600VUD TX/YES 1/0 Str Al BRENAU 2000R"
click input "text"
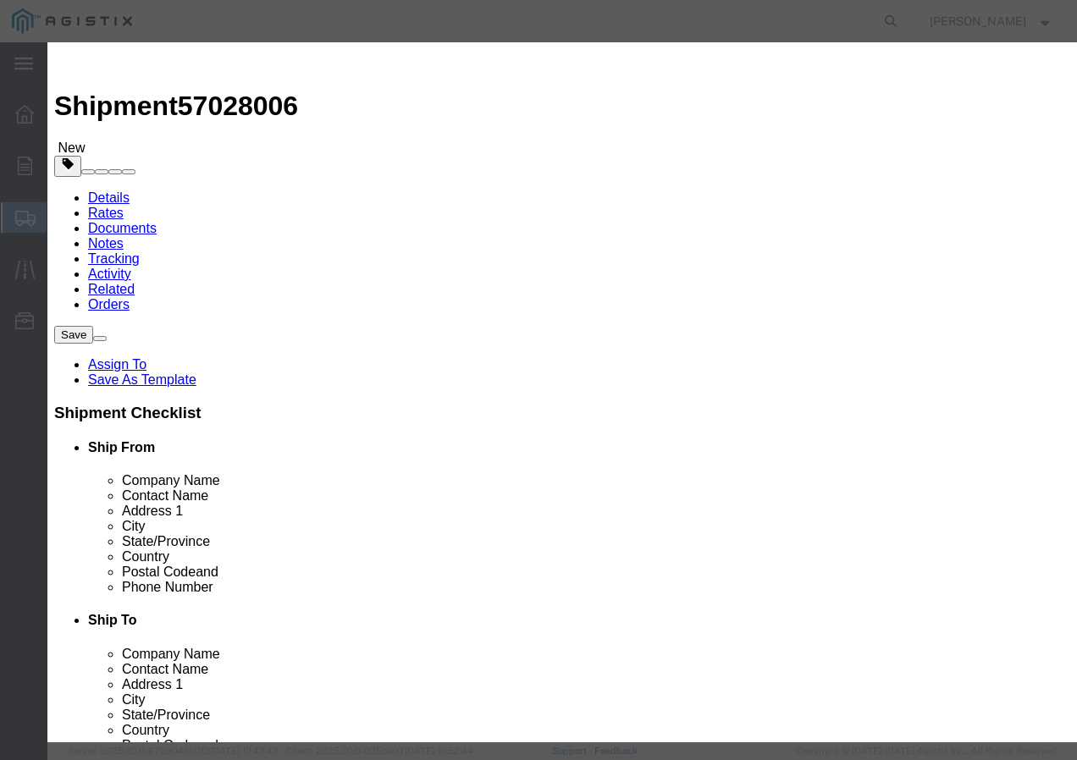
type input "3"
click input "text"
type input "1"
click select "Select 50 55 60 65 70 85 92.5 100 125 175 250 300 400"
select select "100"
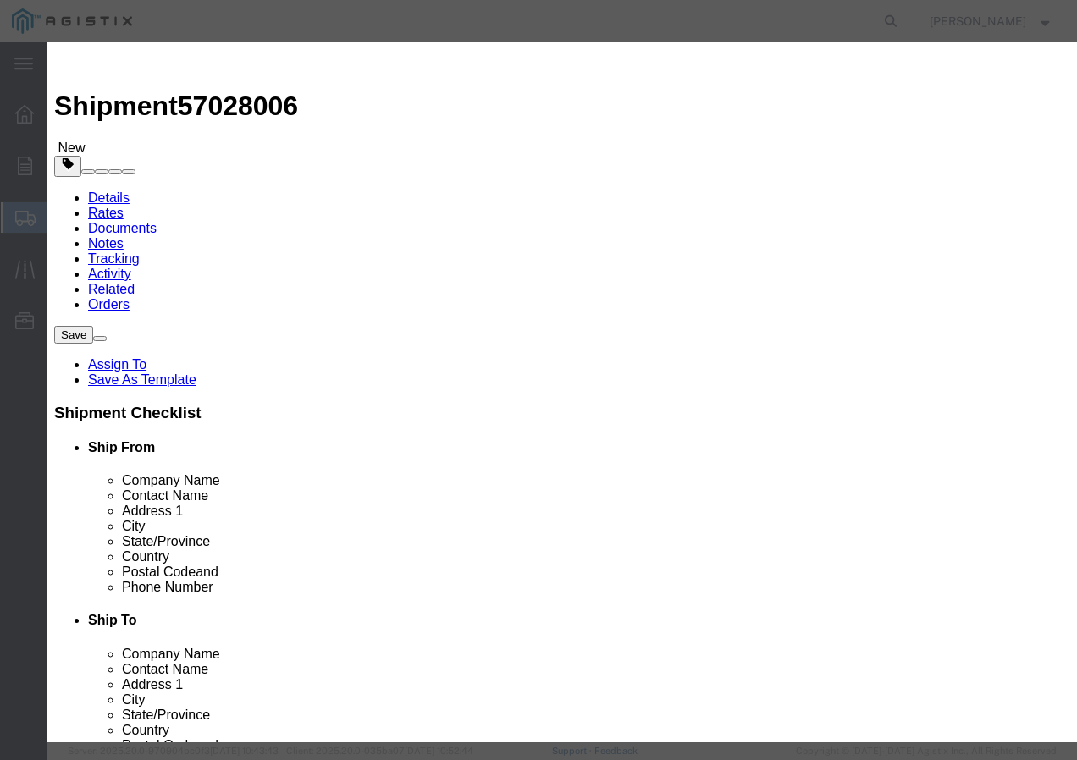
click select "Select 50 55 60 65 70 85 92.5 100 125 175 250 300 400"
click button "Save & Close"
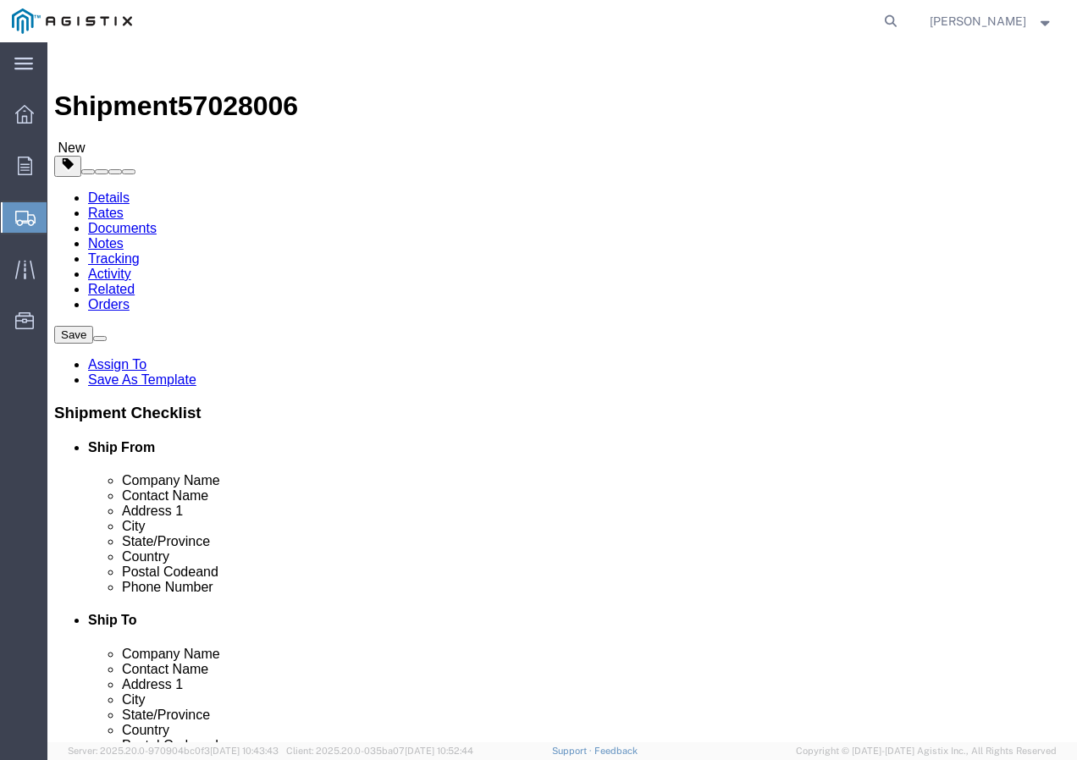
click input "1"
type input "27"
click button "Rate Shipment"
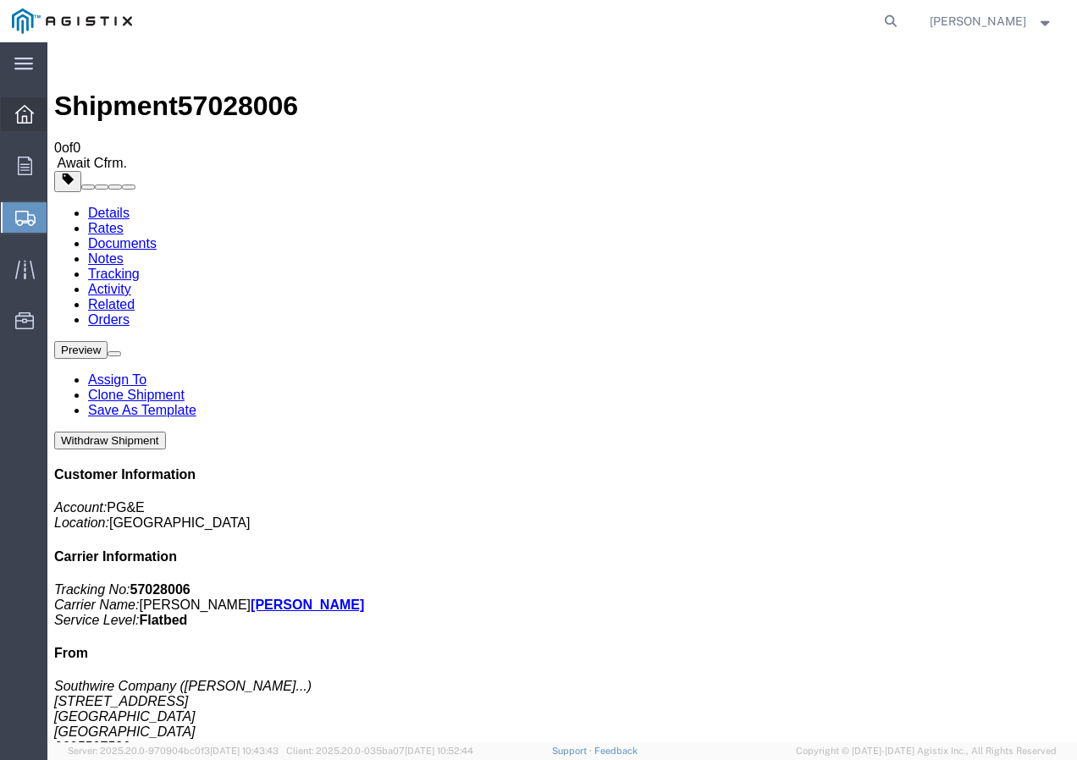
click at [27, 114] on icon at bounding box center [24, 114] width 19 height 19
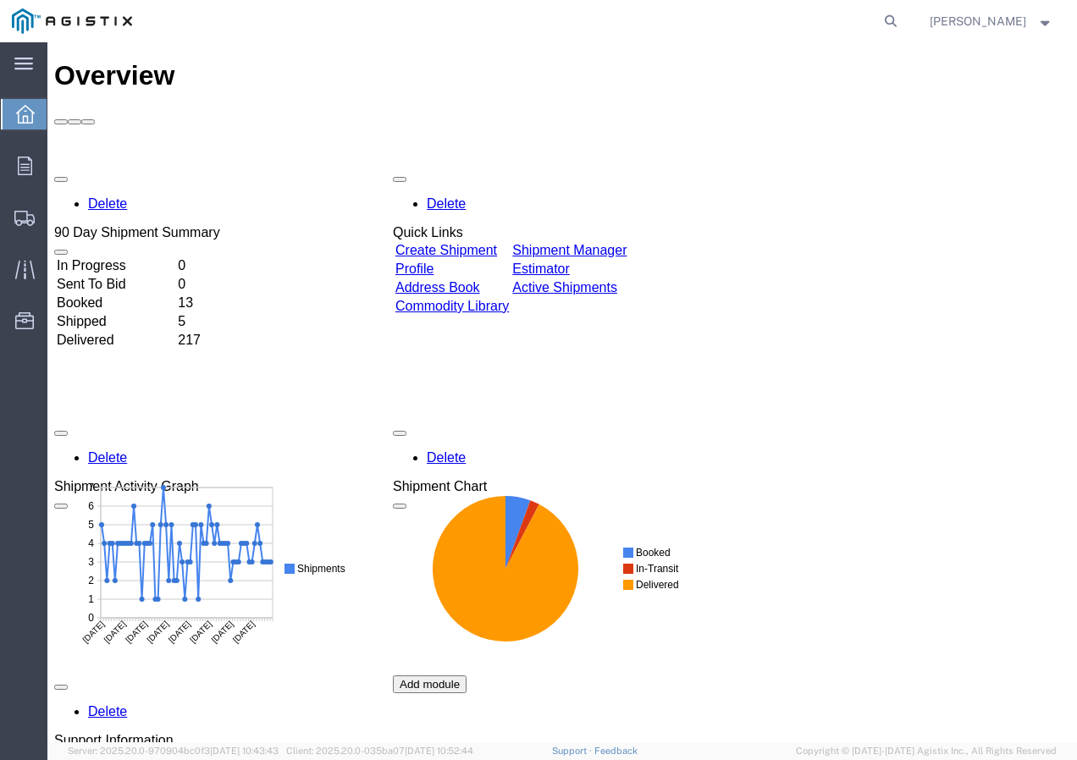
click at [452, 243] on link "Create Shipment" at bounding box center [446, 250] width 102 height 14
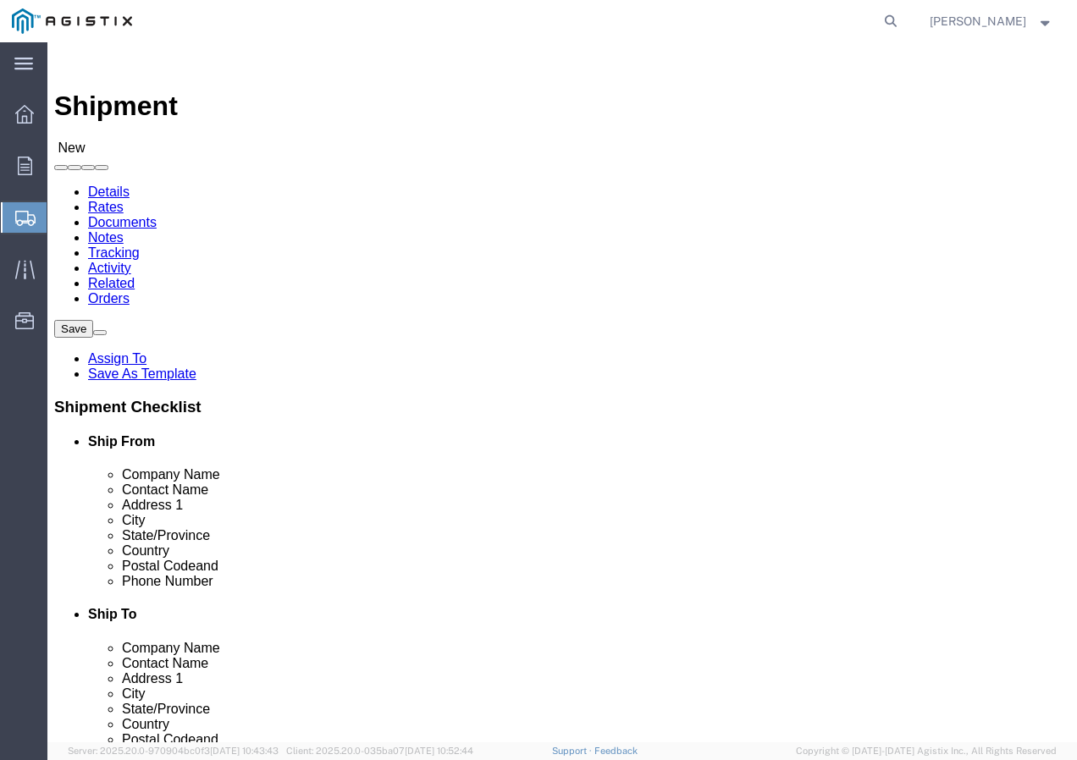
click select "Select PG&E Southwire Company"
select select "9596"
click select "Select PG&E Southwire Company"
select select "PURCHORD"
select select
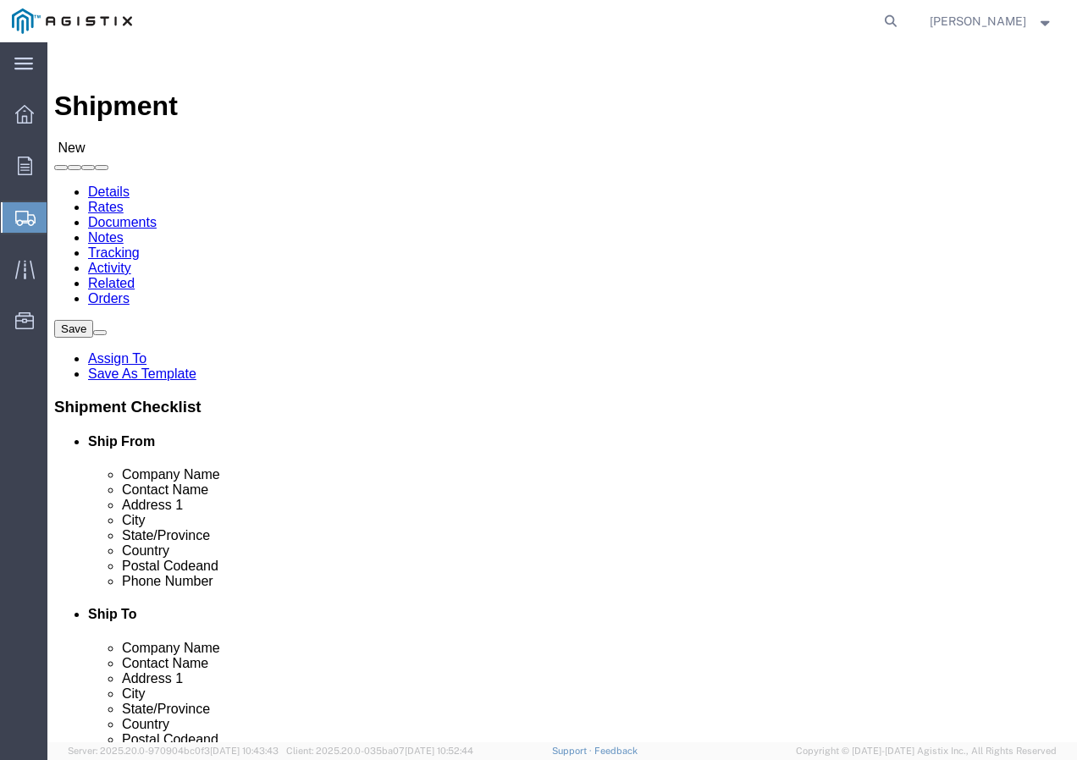
select select
select select "MYPROFILE"
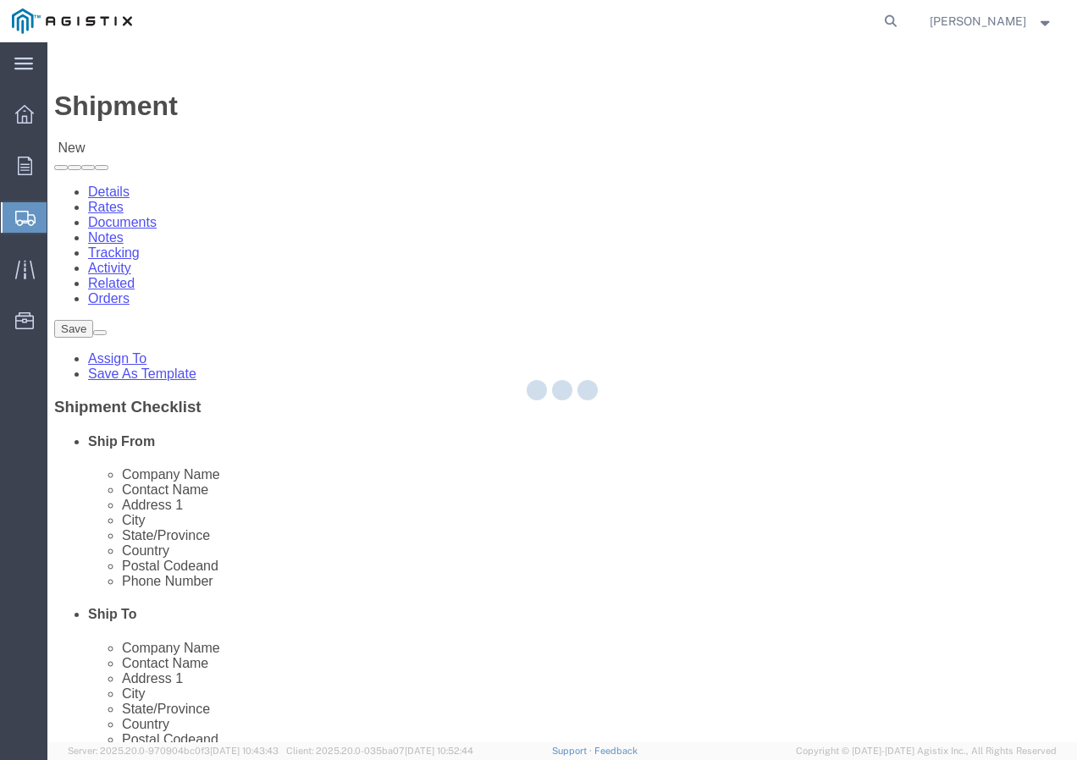
type input "Southwire Company"
type input "[PERSON_NAME]"
type input "[STREET_ADDRESS]"
type input "Fontana"
type input "92337"
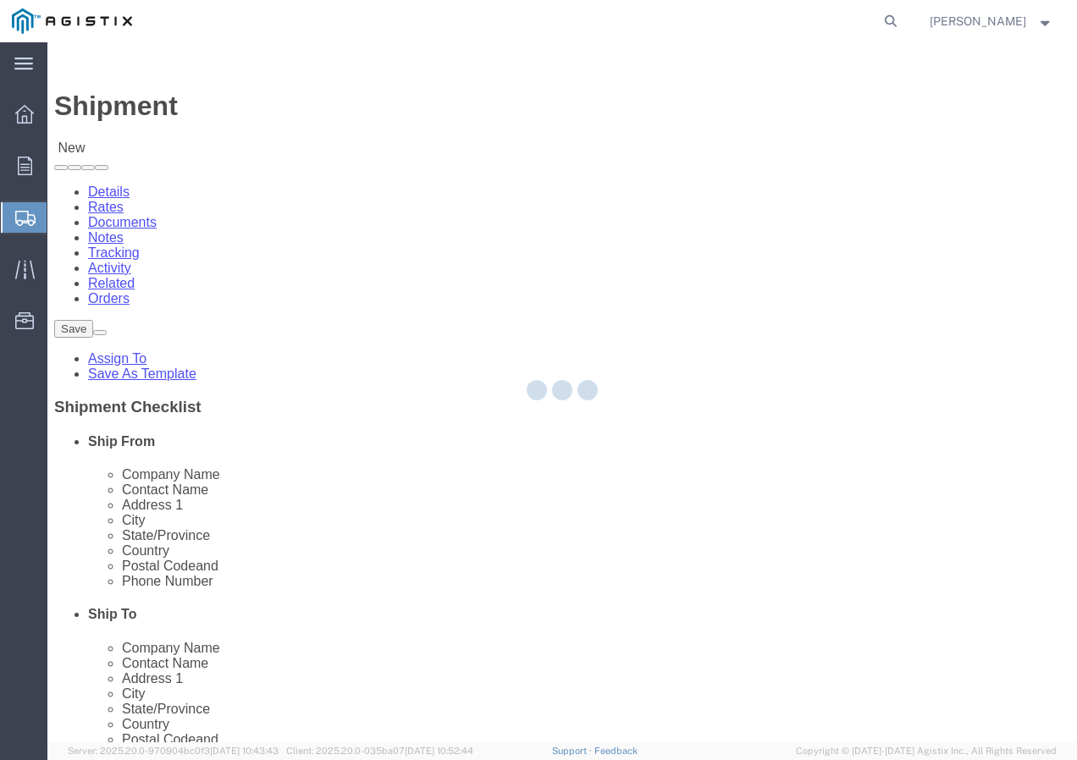
type input "9095507586"
type input "[EMAIL_ADDRESS][DOMAIN_NAME]"
checkbox input "true"
select select "CA"
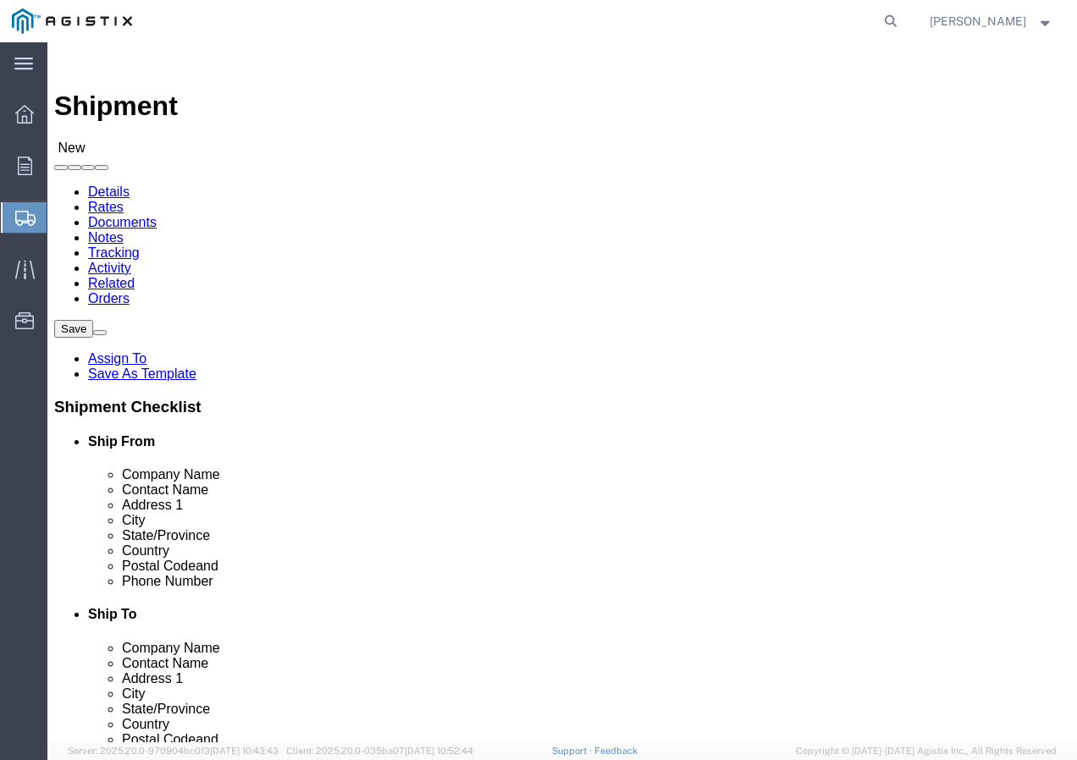
click select "Select All Others [GEOGRAPHIC_DATA] [GEOGRAPHIC_DATA] [GEOGRAPHIC_DATA] [GEOGRA…"
select select "19745"
click select "Select All Others [GEOGRAPHIC_DATA] [GEOGRAPHIC_DATA] [GEOGRAPHIC_DATA] [GEOGRA…"
click span
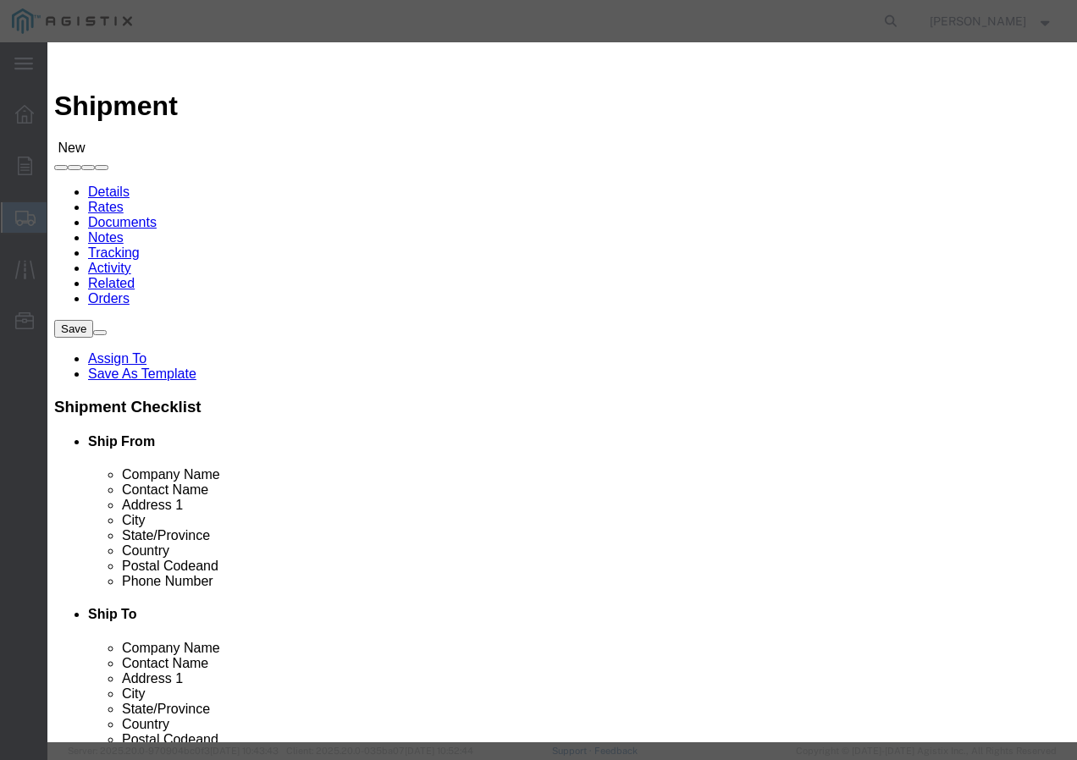
click select "Search by Address Book Name City Company Name Contact Name Country CustomerAlia…"
select select "city"
click select "Search by Address Book Name City Company Name Contact Name Country CustomerAlia…"
click input "text"
type input "[GEOGRAPHIC_DATA]"
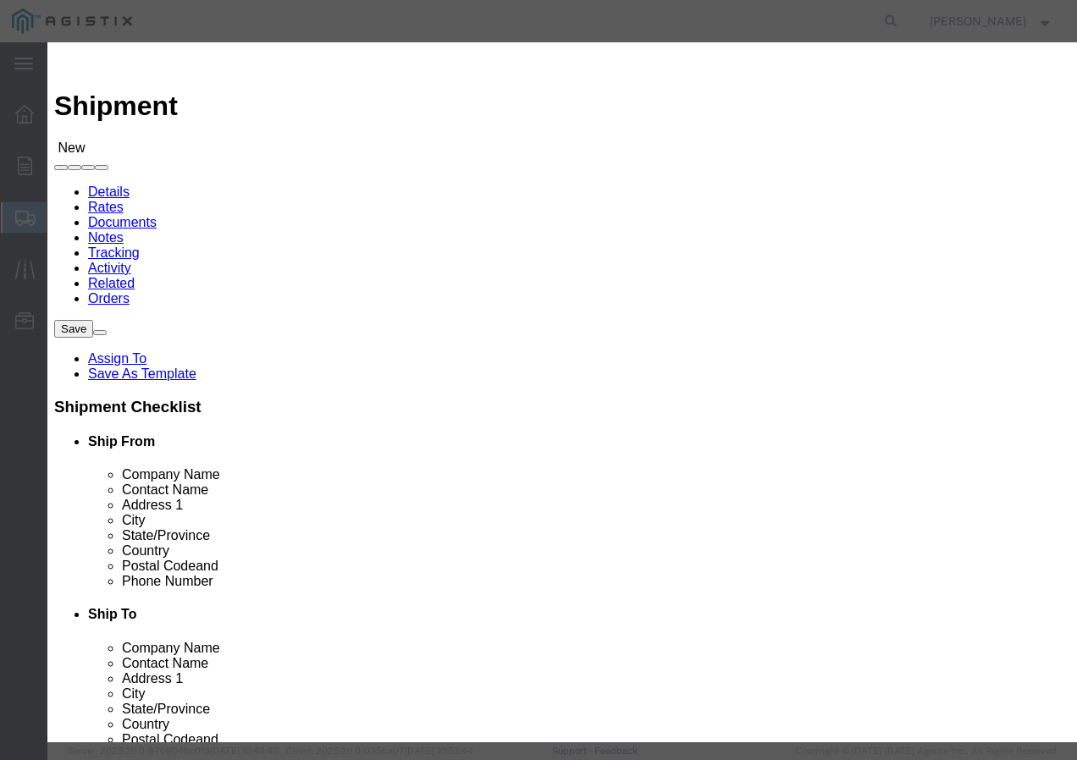
click icon "button"
click button "Select"
select select
type input "PG&E"
type input "[STREET_ADDRESS]"
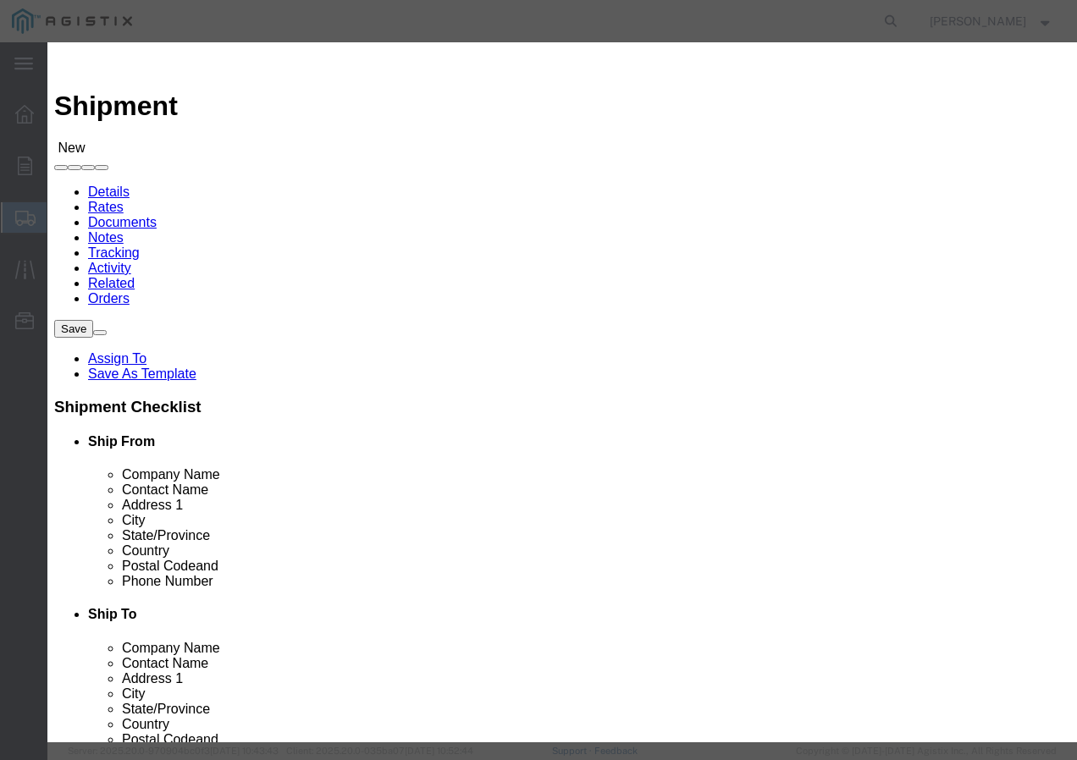
type input "[GEOGRAPHIC_DATA]"
type input "93725-1098"
select select "CA"
click button "Close"
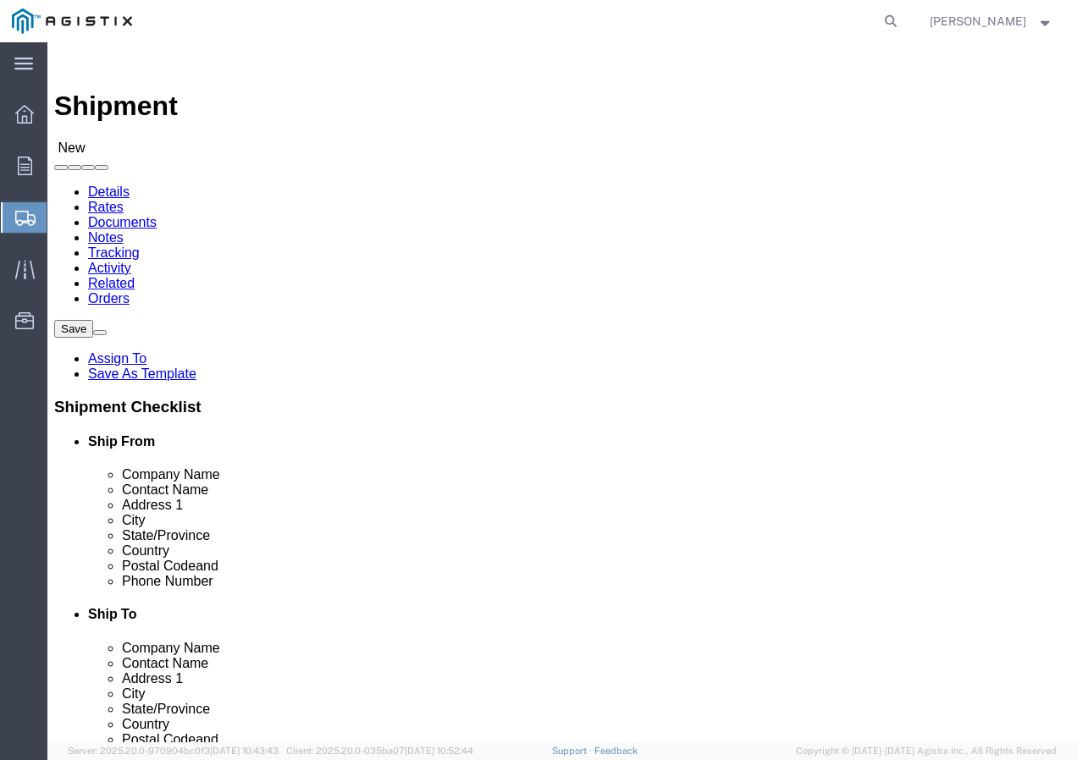
click input "text"
type input "r"
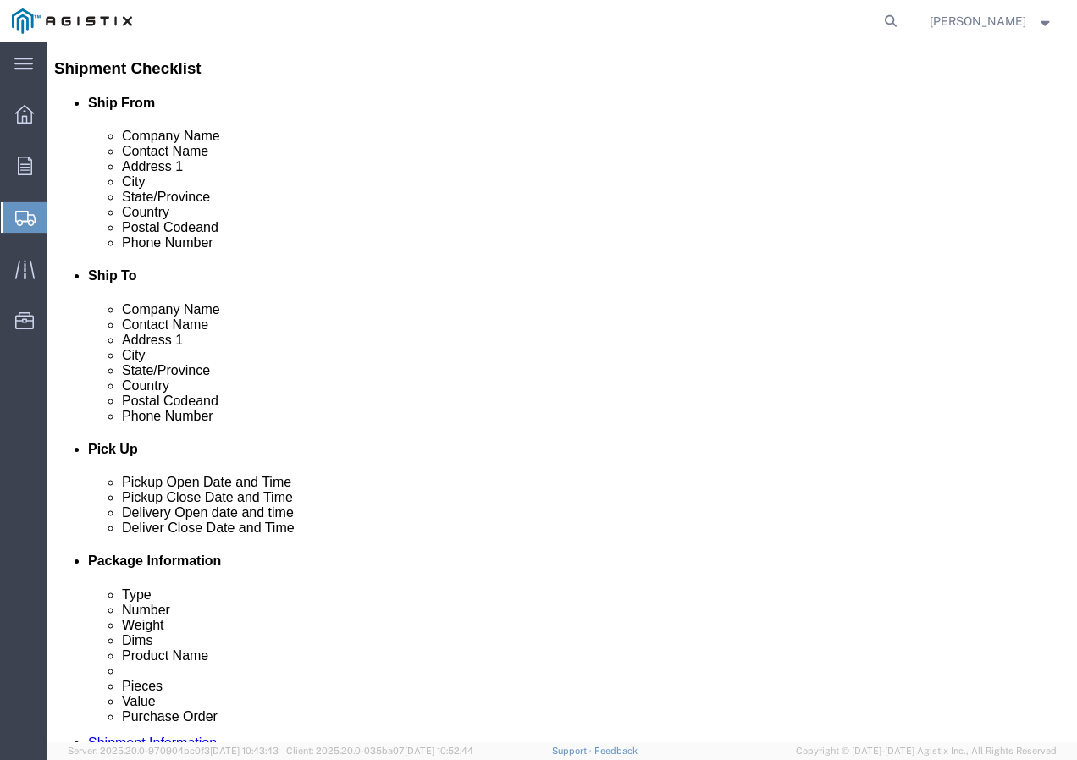
type input "Receiving Department"
click input "text"
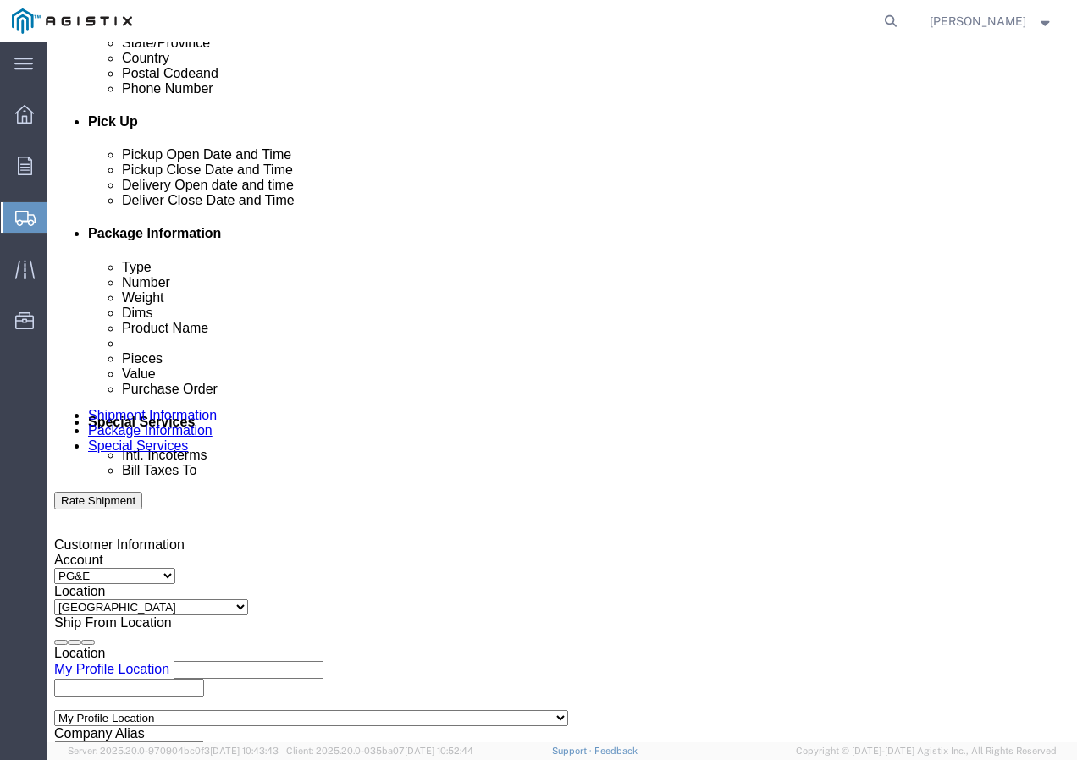
scroll to position [677, 0]
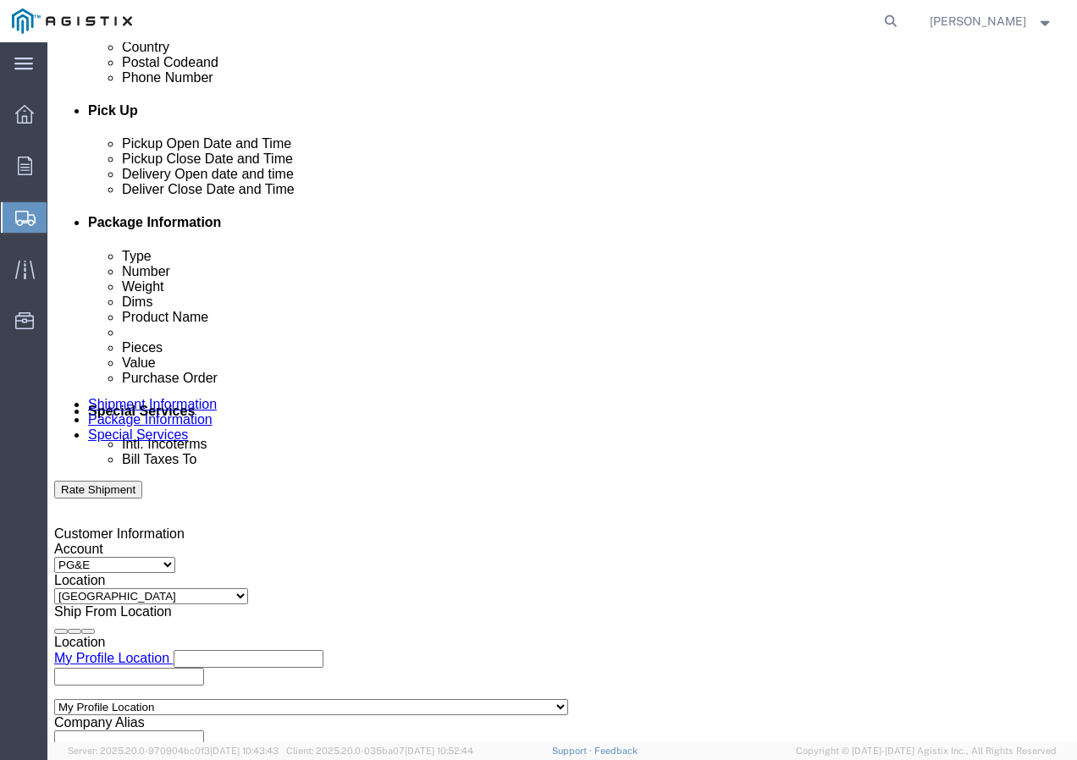
type input "8007567243"
click div "[DATE] 2:00 PM"
click input "2:00 PM"
type input "2:30 PM"
click button "Apply"
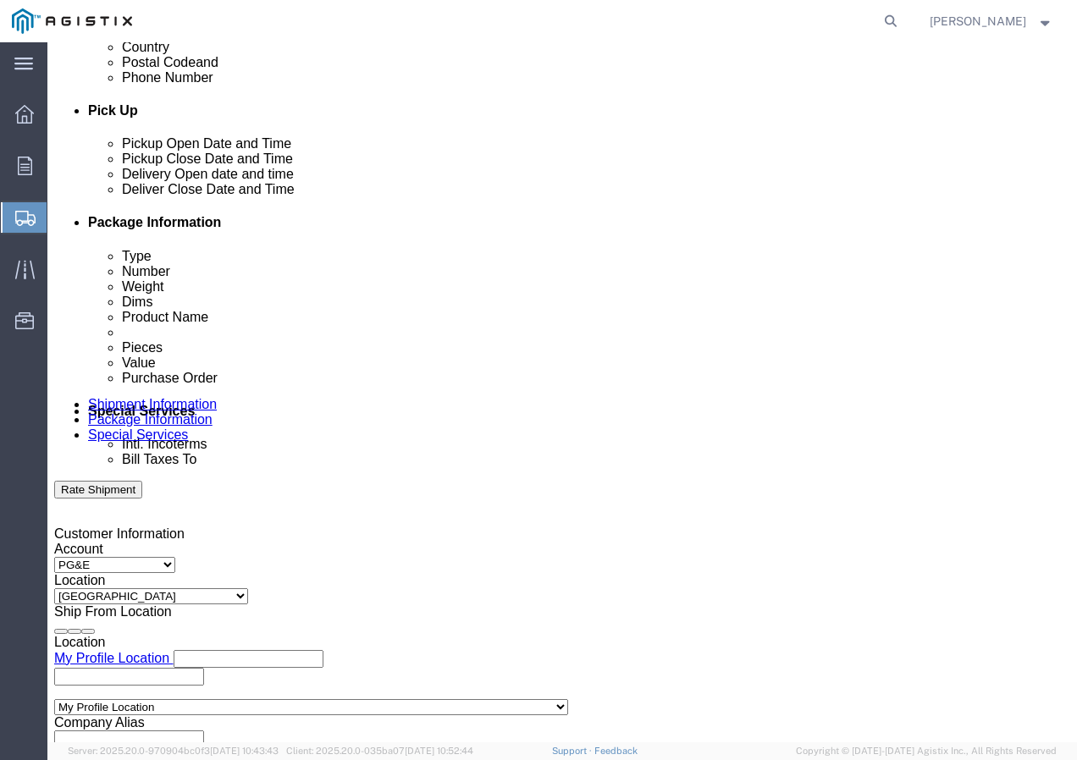
click div
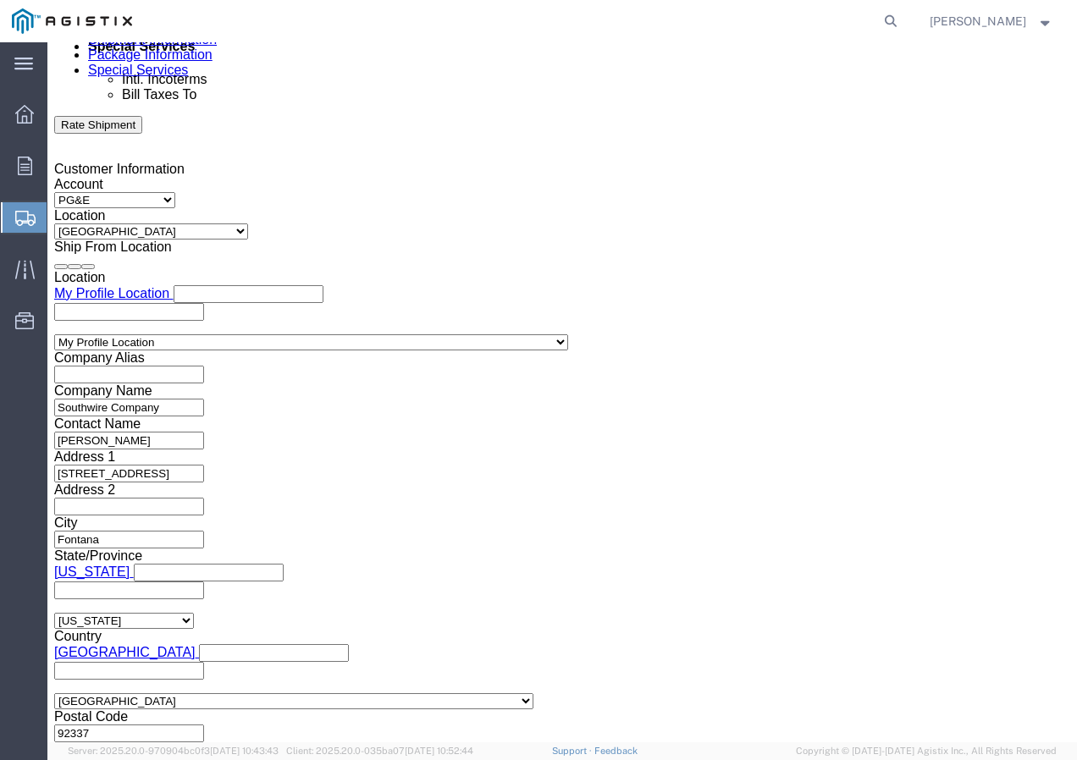
click button "Apply"
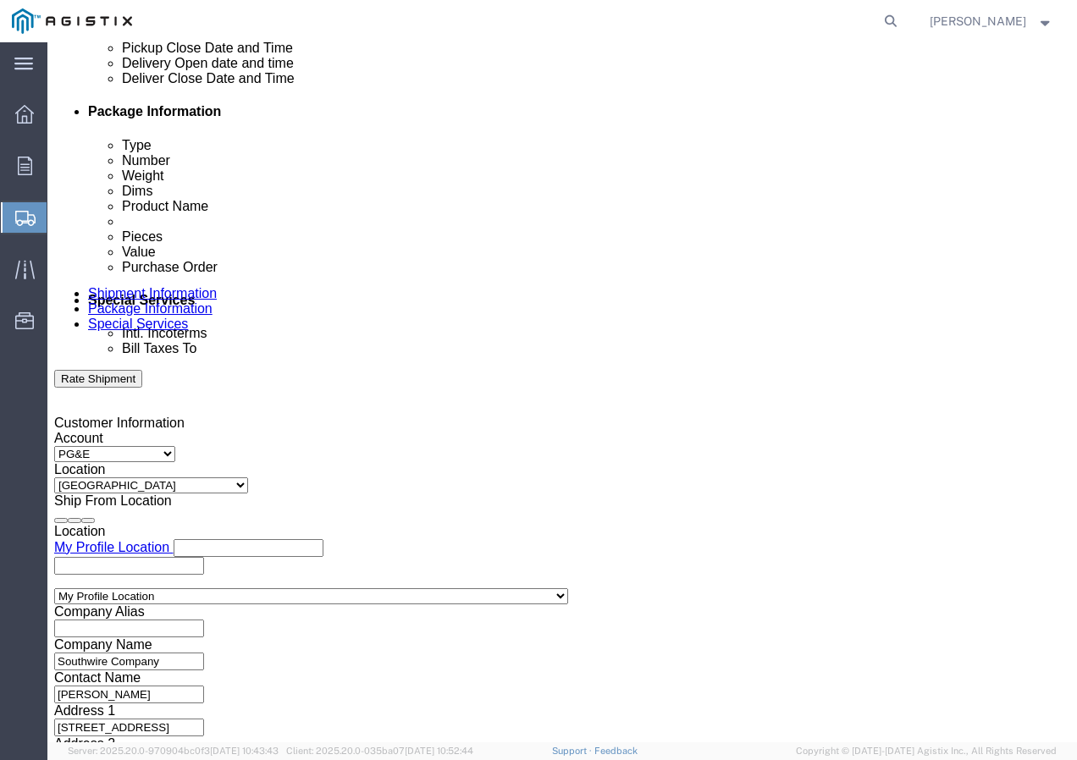
click div
click button "Apply"
click input "text"
paste input "3501418121"
type input "3501418121"
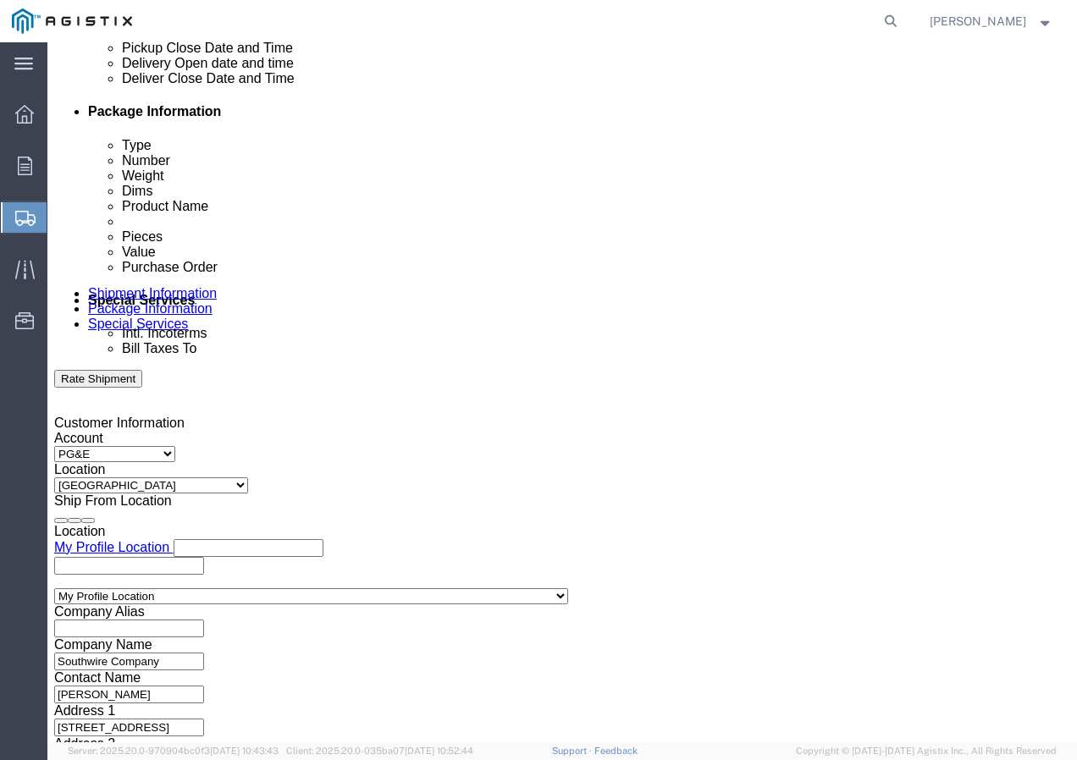
click select "Select Account Type Activity ID Airline Appointment Number ASN Batch Request # …"
select select "SHIPMENTIDNUM"
click select "Select Account Type Activity ID Airline Appointment Number ASN Batch Request # …"
click input "text"
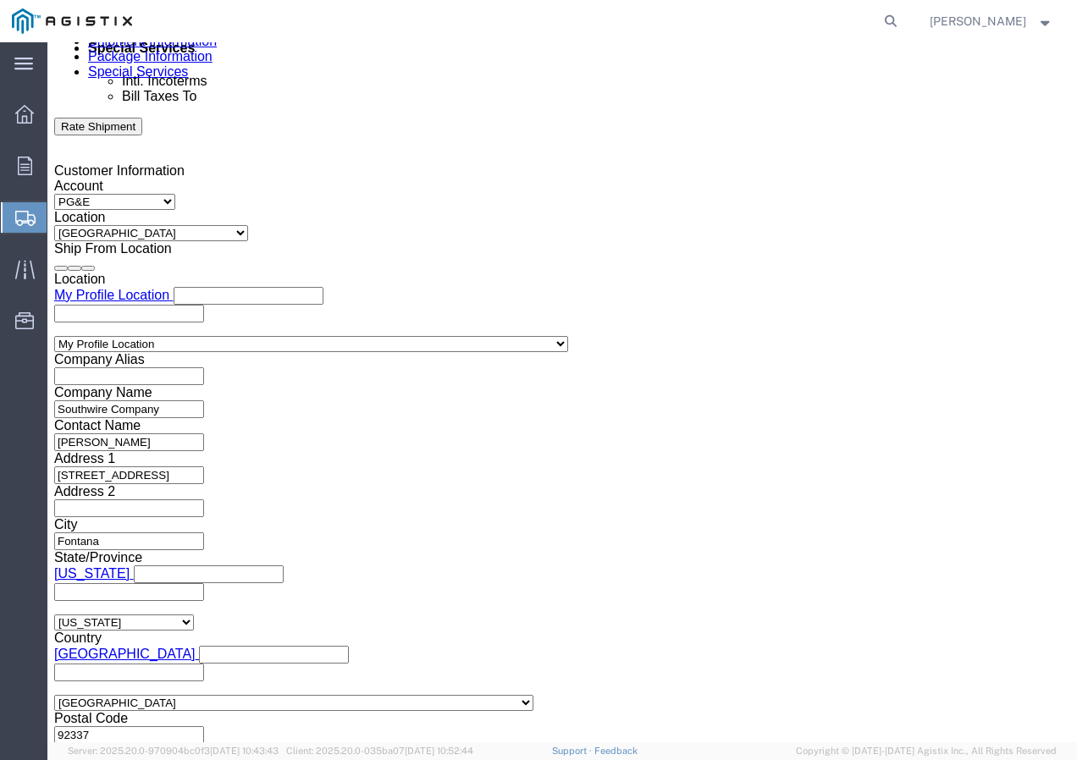
scroll to position [1042, 0]
type input "7541886"
click select "Select Air Less than Truckload Multi-Leg Ocean Freight Rail Small Parcel Truckl…"
select select "TL"
click select "Select Air Less than Truckload Multi-Leg Ocean Freight Rail Small Parcel Truckl…"
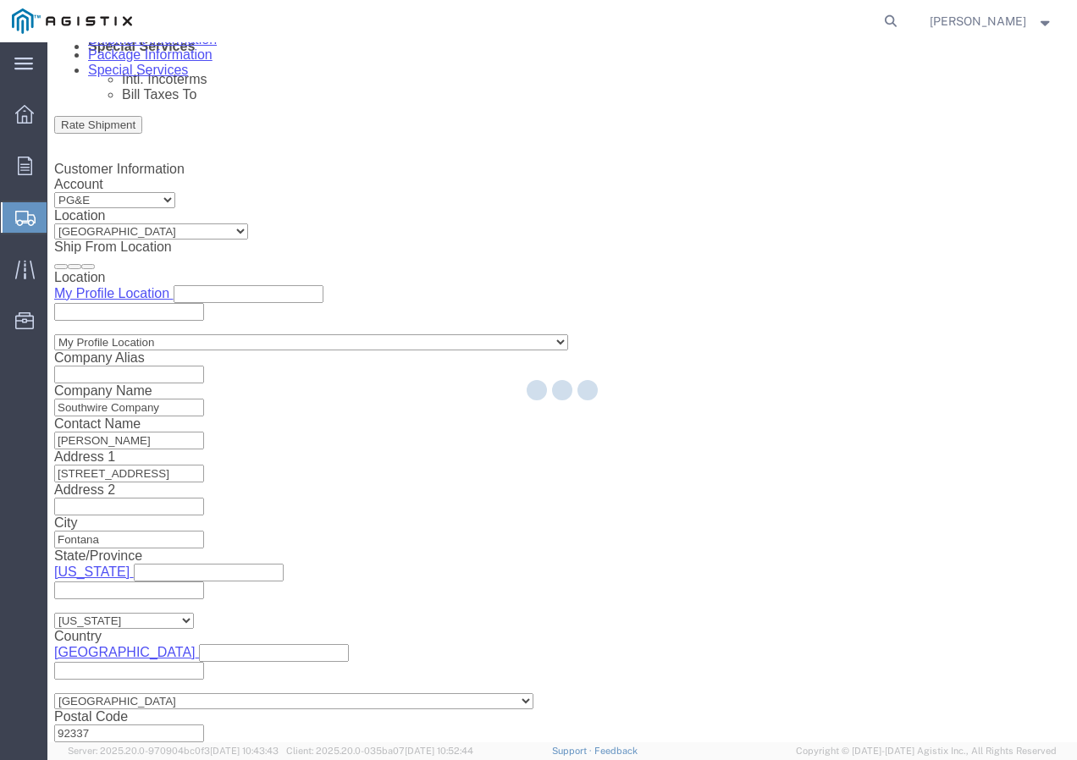
select select
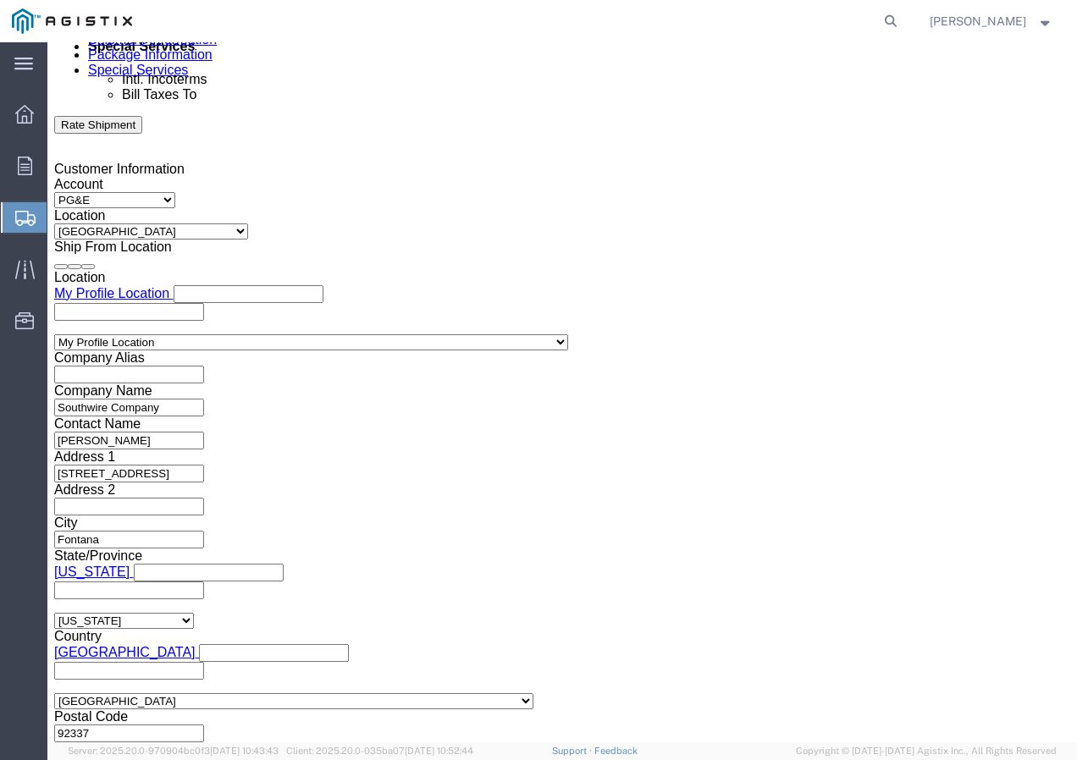
drag, startPoint x: 145, startPoint y: 585, endPoint x: 97, endPoint y: 543, distance: 63.6
click select "Select 1-Ton (PSS) 10 Wheel 10 Yard Dump Truck 20 Yard Dump Truck Bobtail Botto…"
select select "FLBD"
click select "Select 1-Ton (PSS) 10 Wheel 10 Yard Dump Truck 20 Yard Dump Truck Bobtail Botto…"
click button "Continue"
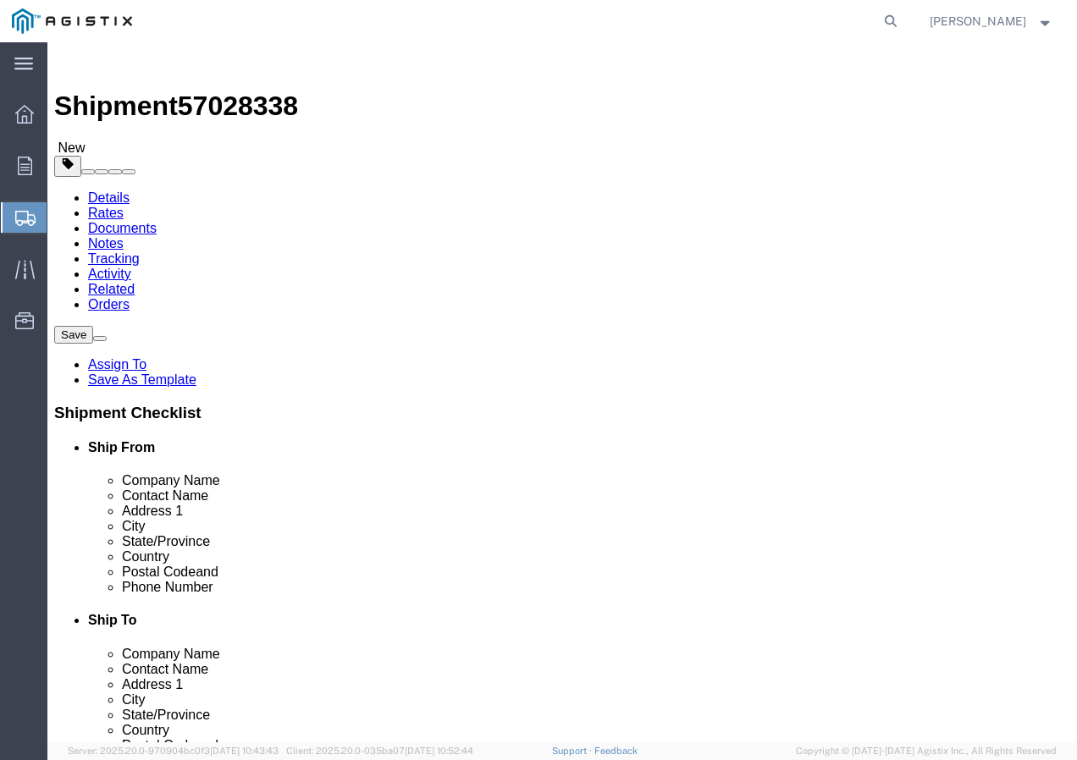
click select "Select Bulk Bundle(s) Cardboard Box(es) Carton(s) Crate(s) Drum(s) (Fiberboard)…"
select select "YRPK"
click select "Select Bulk Bundle(s) Cardboard Box(es) Carton(s) Crate(s) Drum(s) (Fiberboard)…"
click input "text"
type input "50"
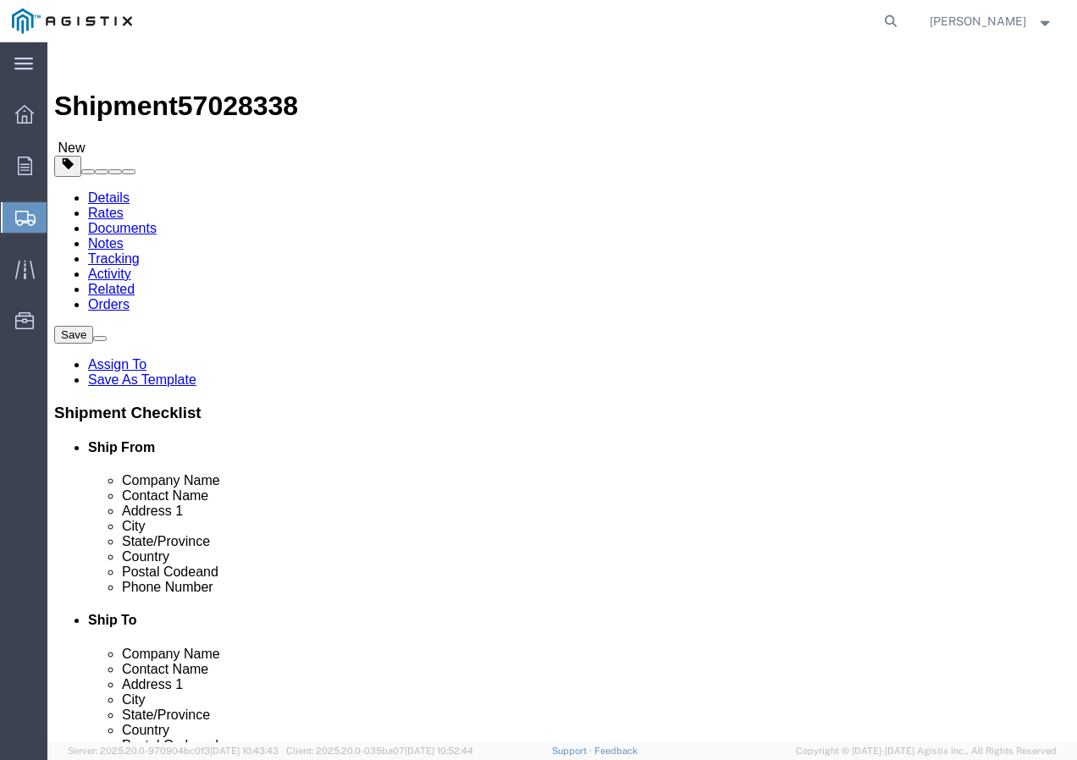
type input "50"
drag, startPoint x: 205, startPoint y: 426, endPoint x: 150, endPoint y: 428, distance: 55.1
click input "0.00"
type input "9000"
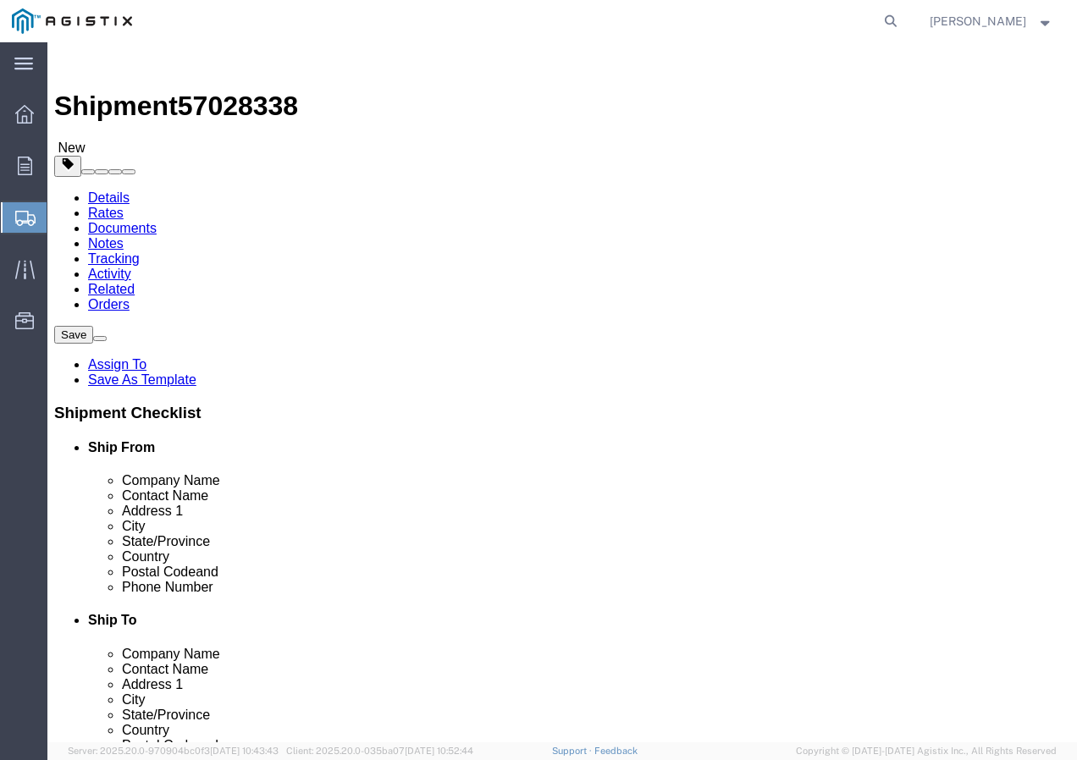
click link "Add Content"
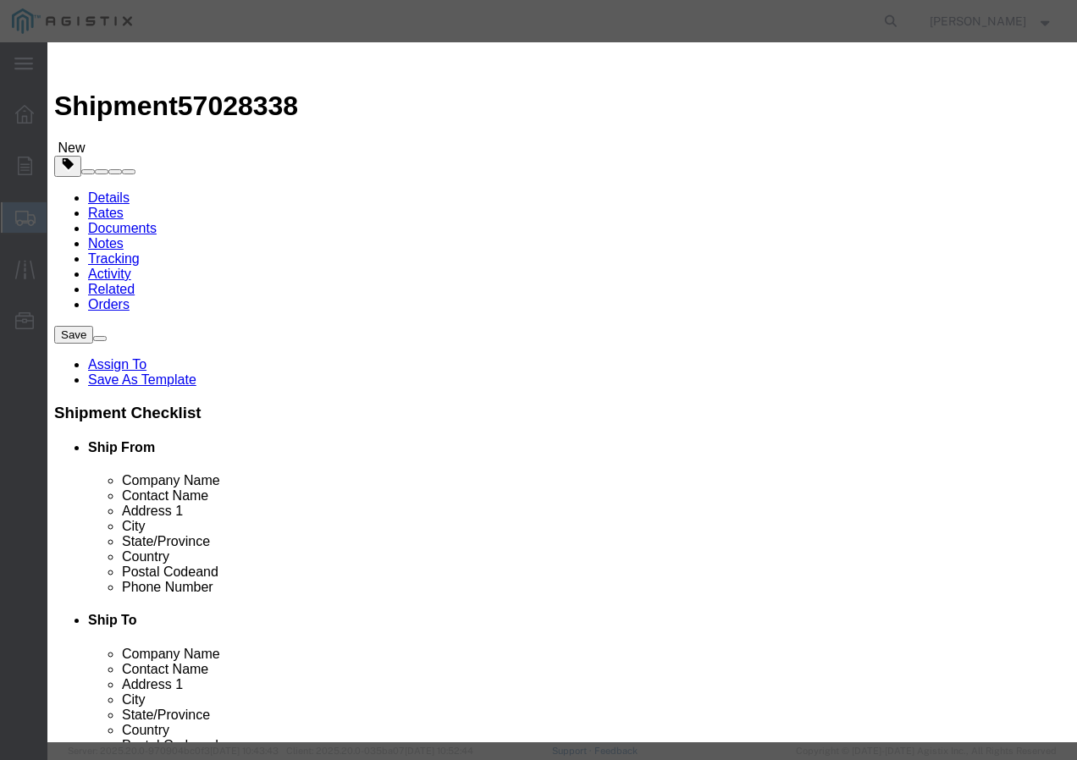
click input "text"
paste input "CCU/LLDPE 4 SOL SD CU 60 MILS 171R"
type input "CCU/LLDPE 4 SOL SD CU 60 MILS 171R"
click input "0"
type input "169"
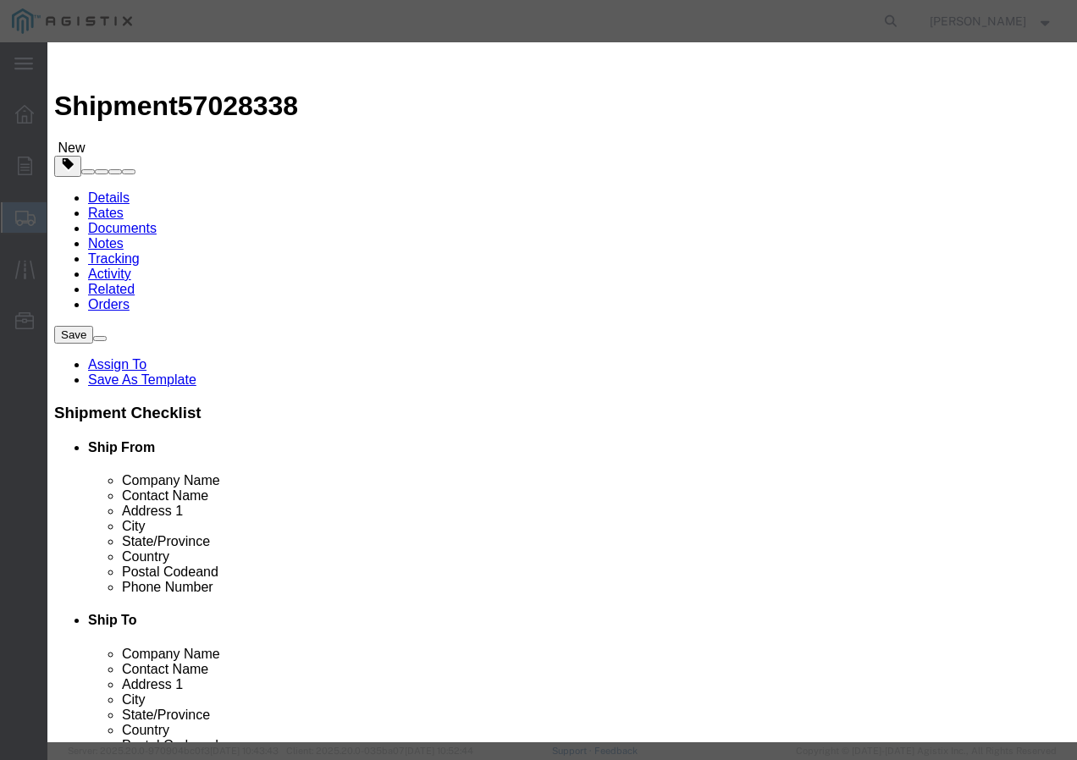
click input "text"
type input "1"
click select "Select 50 55 60 65 70 85 92.5 100 125 175 250 300 400"
select select "100"
click select "Select 50 55 60 65 70 85 92.5 100 125 175 250 300 400"
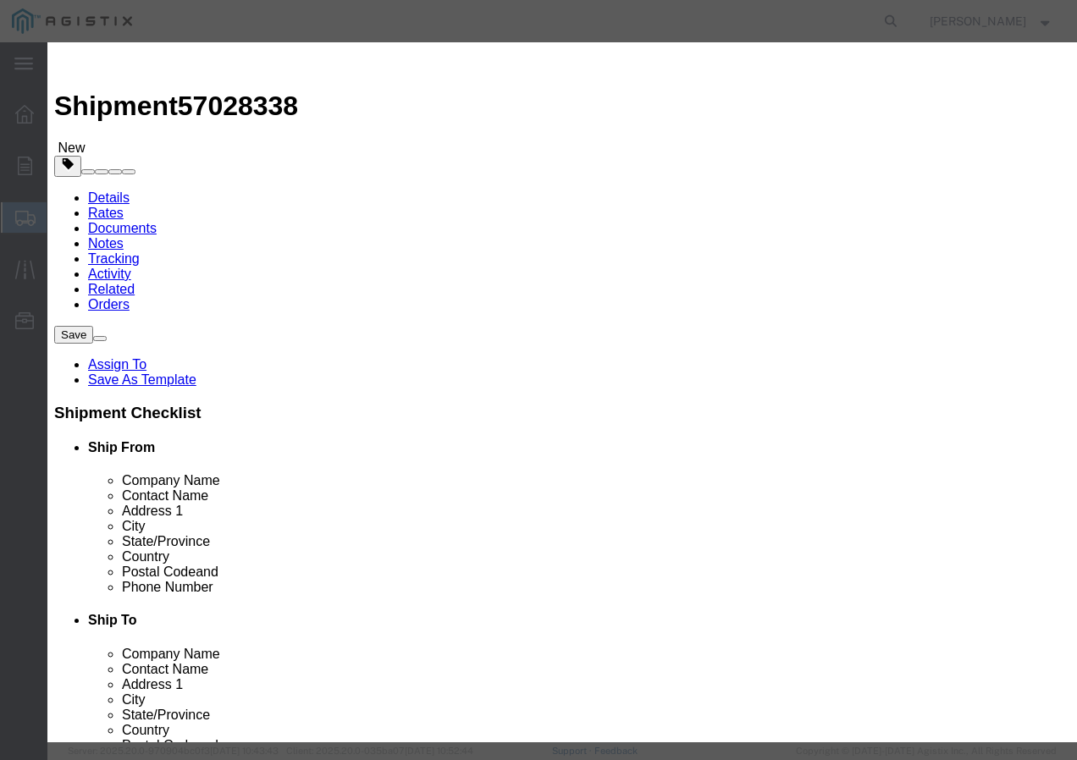
click button "Save & Add Another"
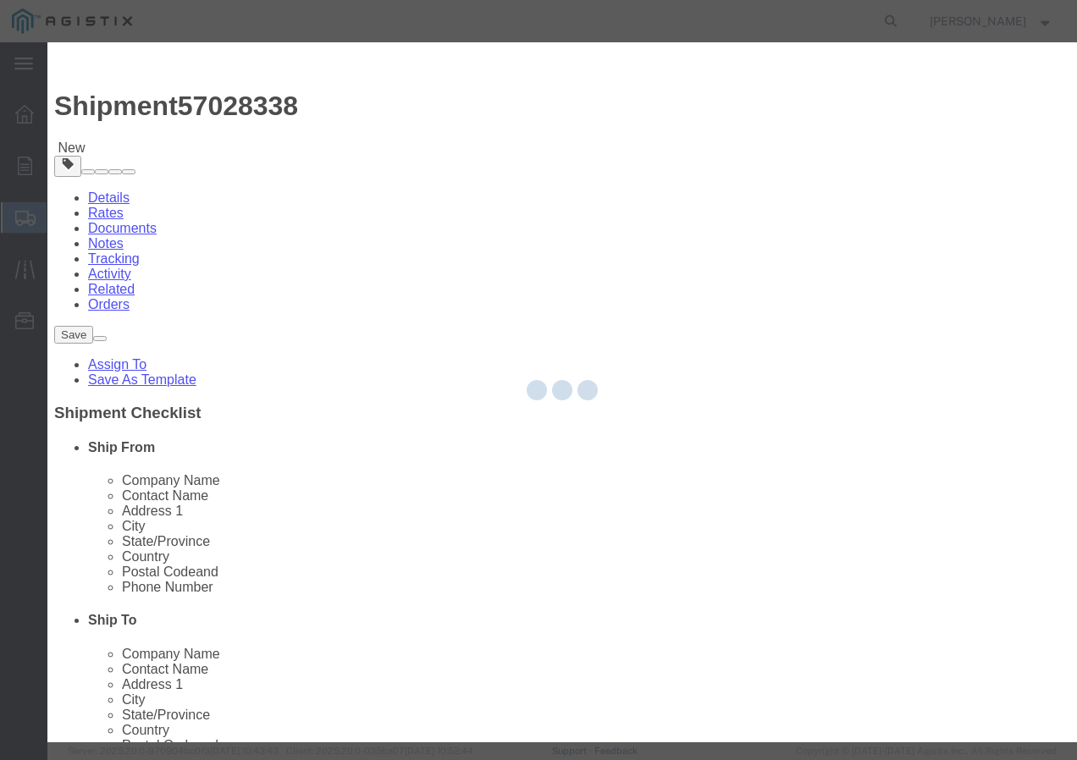
select select "EA"
select select
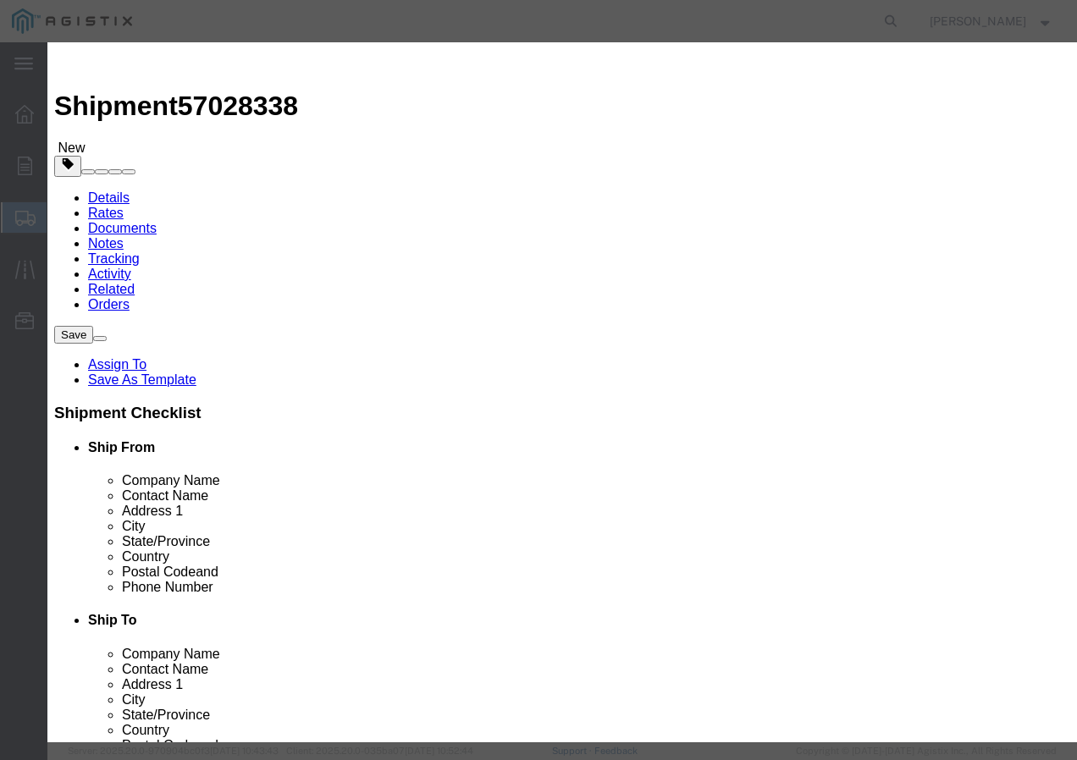
select select "USD"
click input "text"
paste input "600VUD TX 1000X3 AL /UL+ 1000R"
type input "600VUD TX 1000X3 AL /UL+ 1000R"
click input "text"
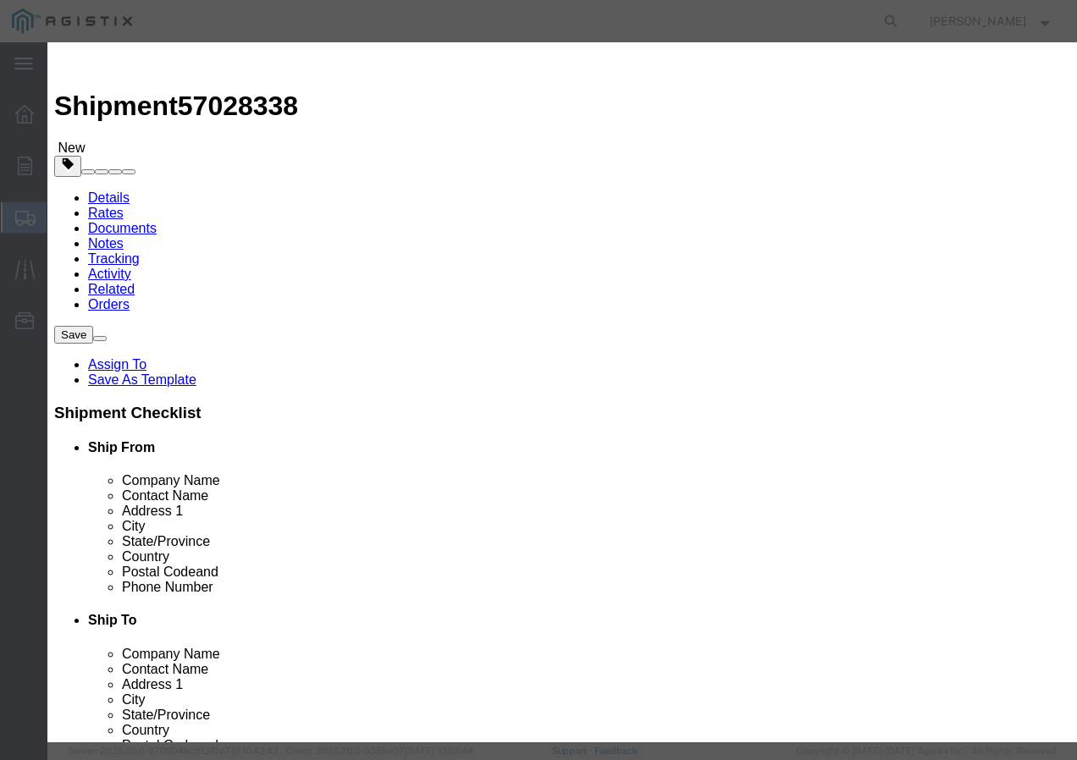
type input "1"
click input "text"
type input "1"
click select "Select 50 55 60 65 70 85 92.5 100 125 175 250 300 400"
select select "100"
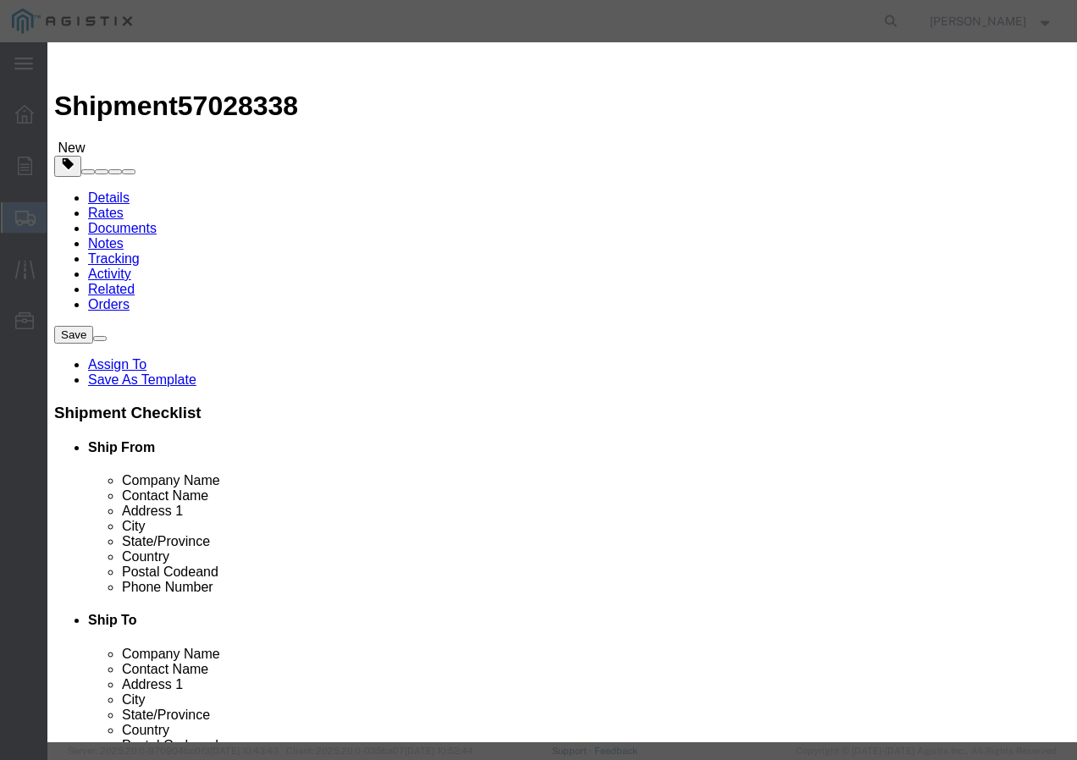
click select "Select 50 55 60 65 70 85 92.5 100 125 175 250 300 400"
click button "Save & Add Another"
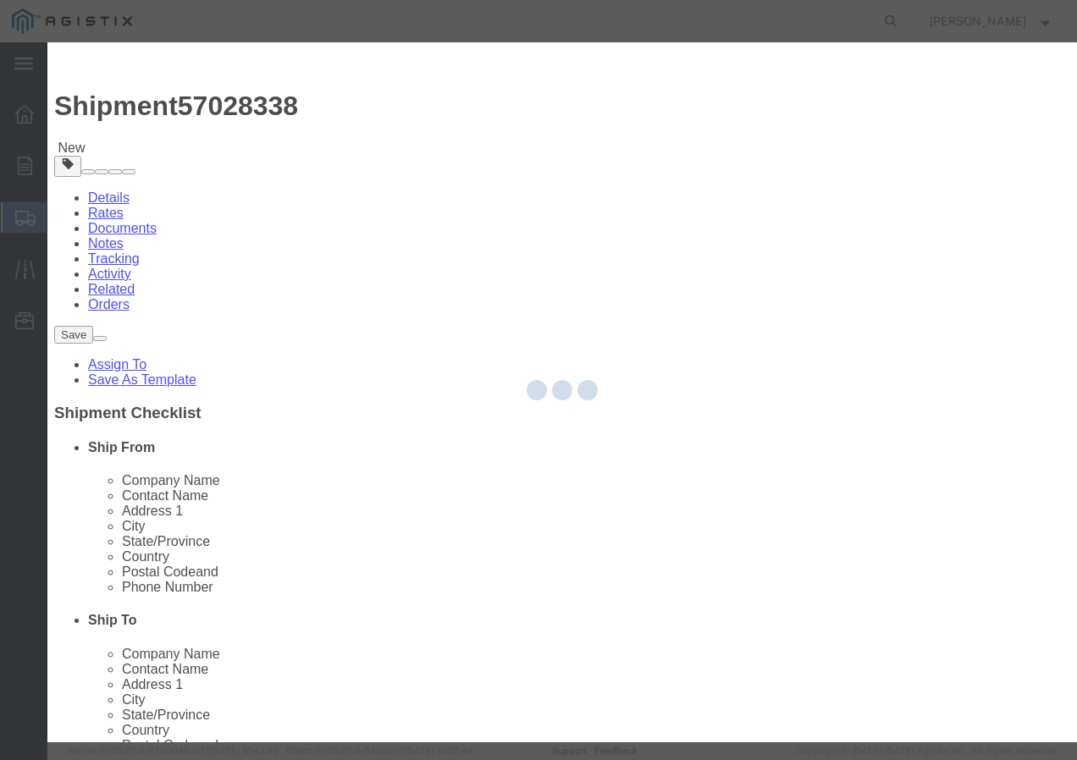
select select "EA"
select select
select select "USD"
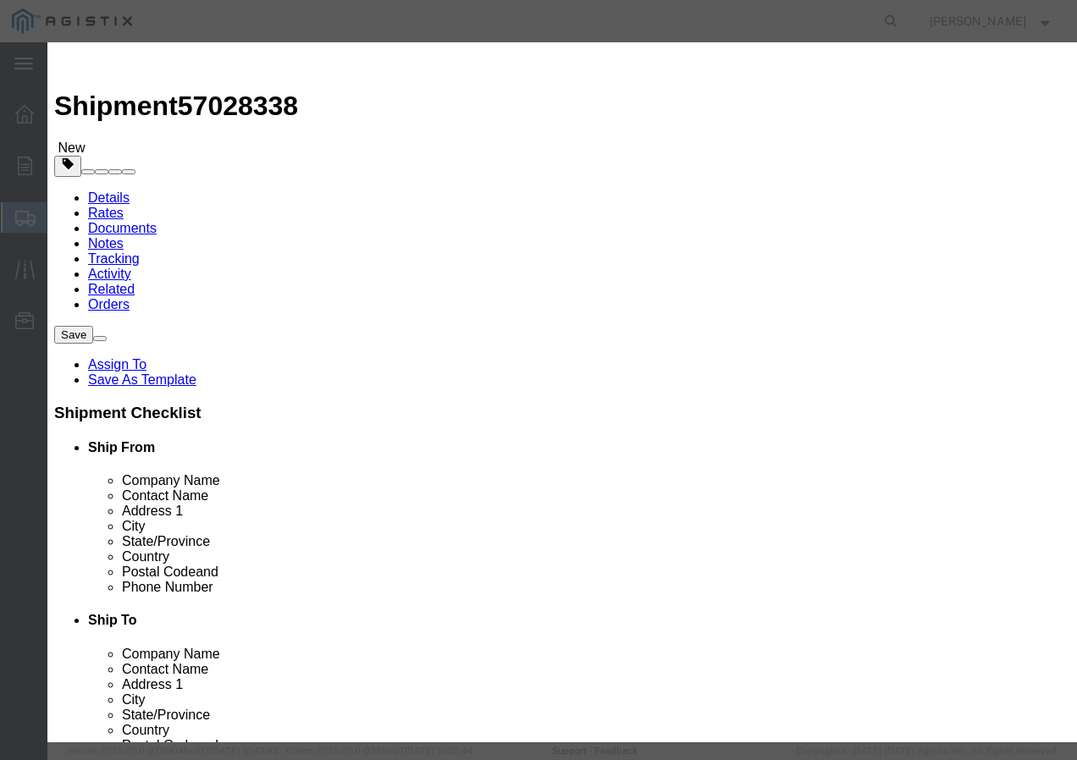
click input "text"
paste input "600VUD [GEOGRAPHIC_DATA]/YS [STREET_ADDRESS]"
type input "600VUD [GEOGRAPHIC_DATA]/YS [STREET_ADDRESS]"
click input "text"
type input "2"
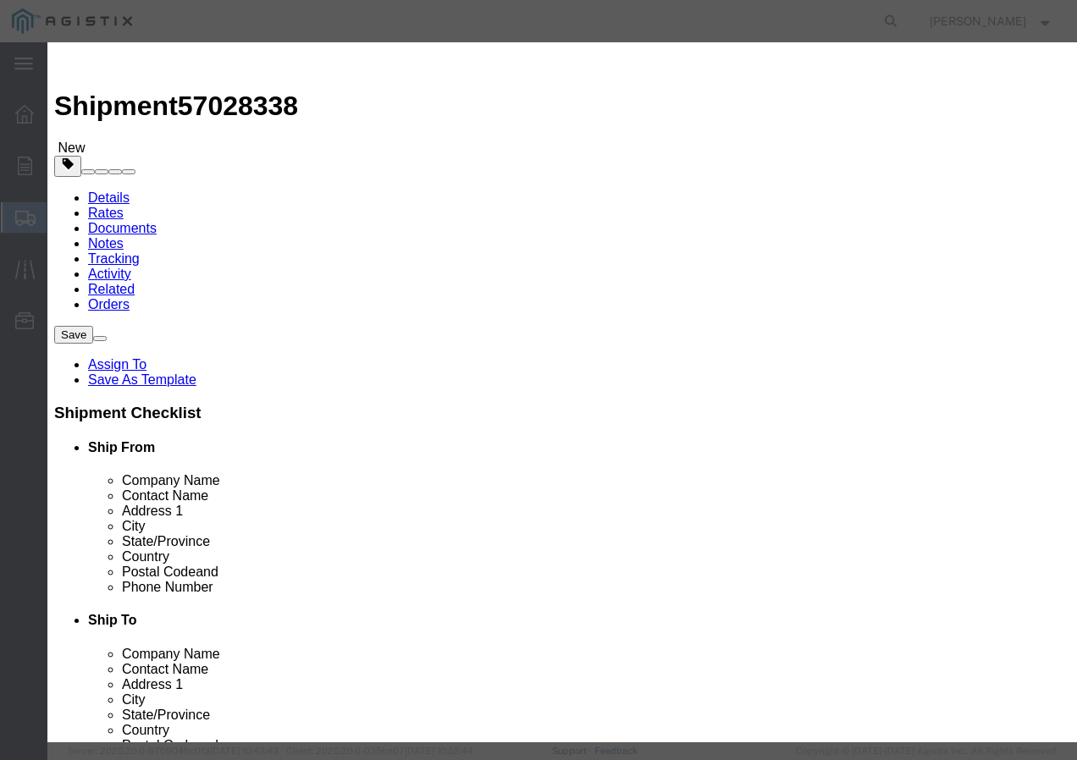
click input "text"
type input "1"
click select "Select 50 55 60 65 70 85 92.5 100 125 175 250 300 400"
select select "100"
click select "Select 50 55 60 65 70 85 92.5 100 125 175 250 300 400"
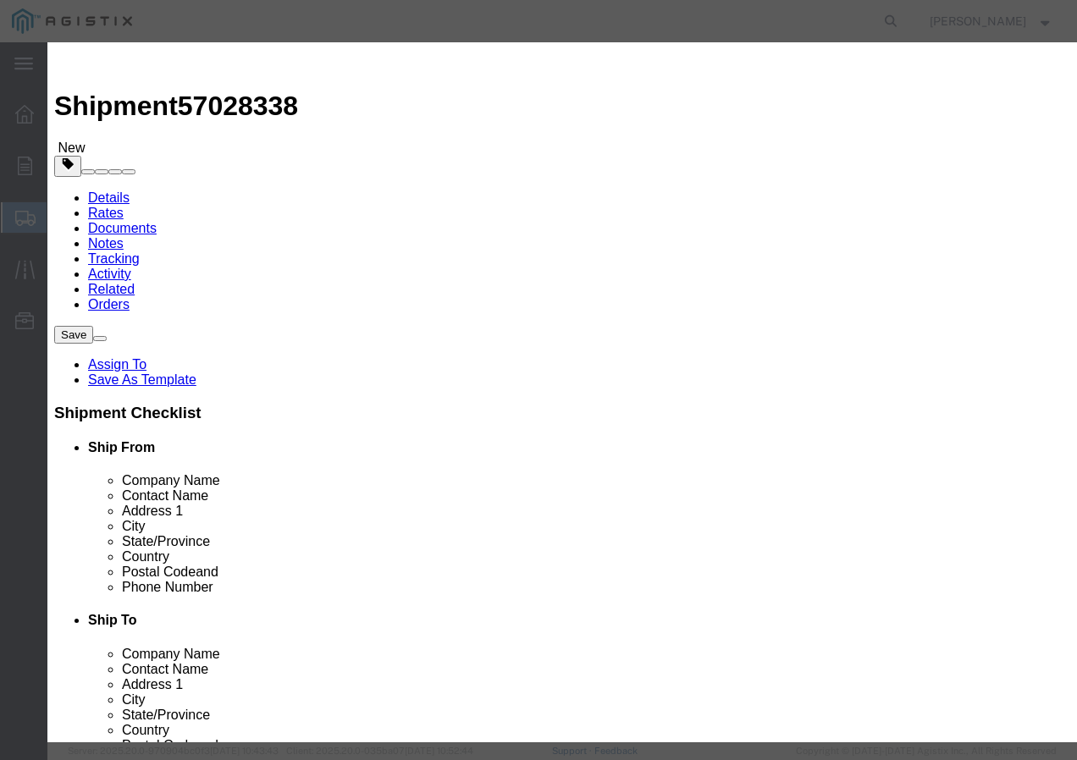
click button "Save & Close"
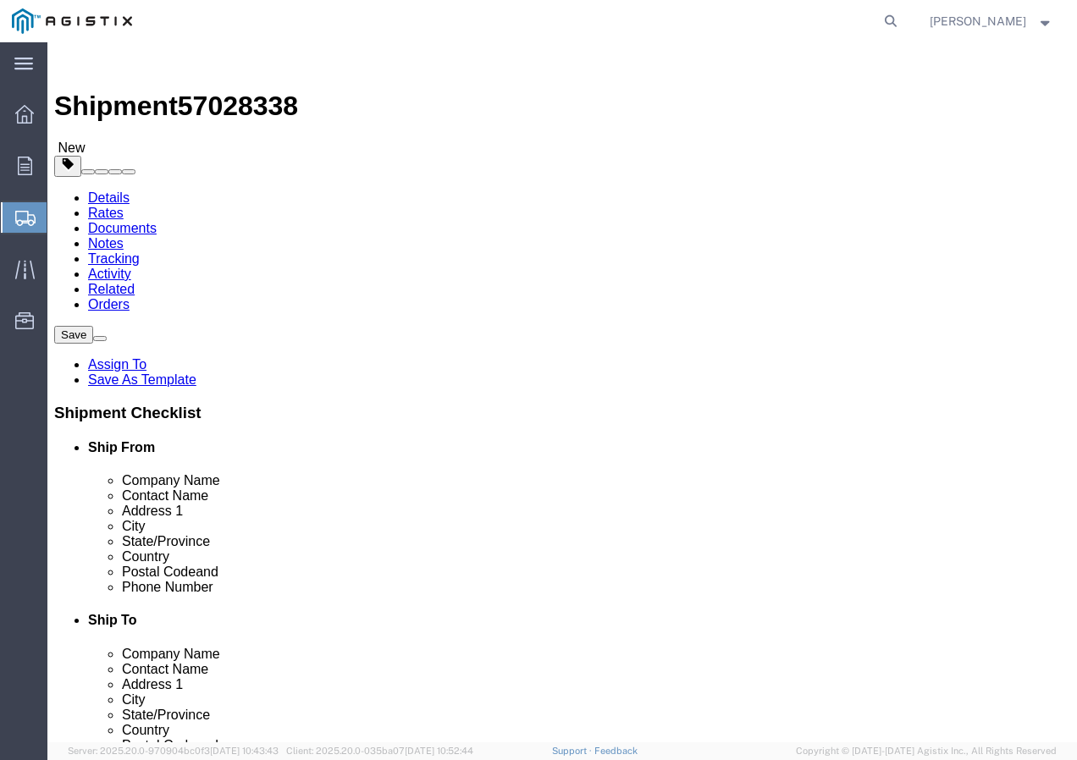
click input "1"
type input "172"
click button "Rate Shipment"
